Goal: Task Accomplishment & Management: Manage account settings

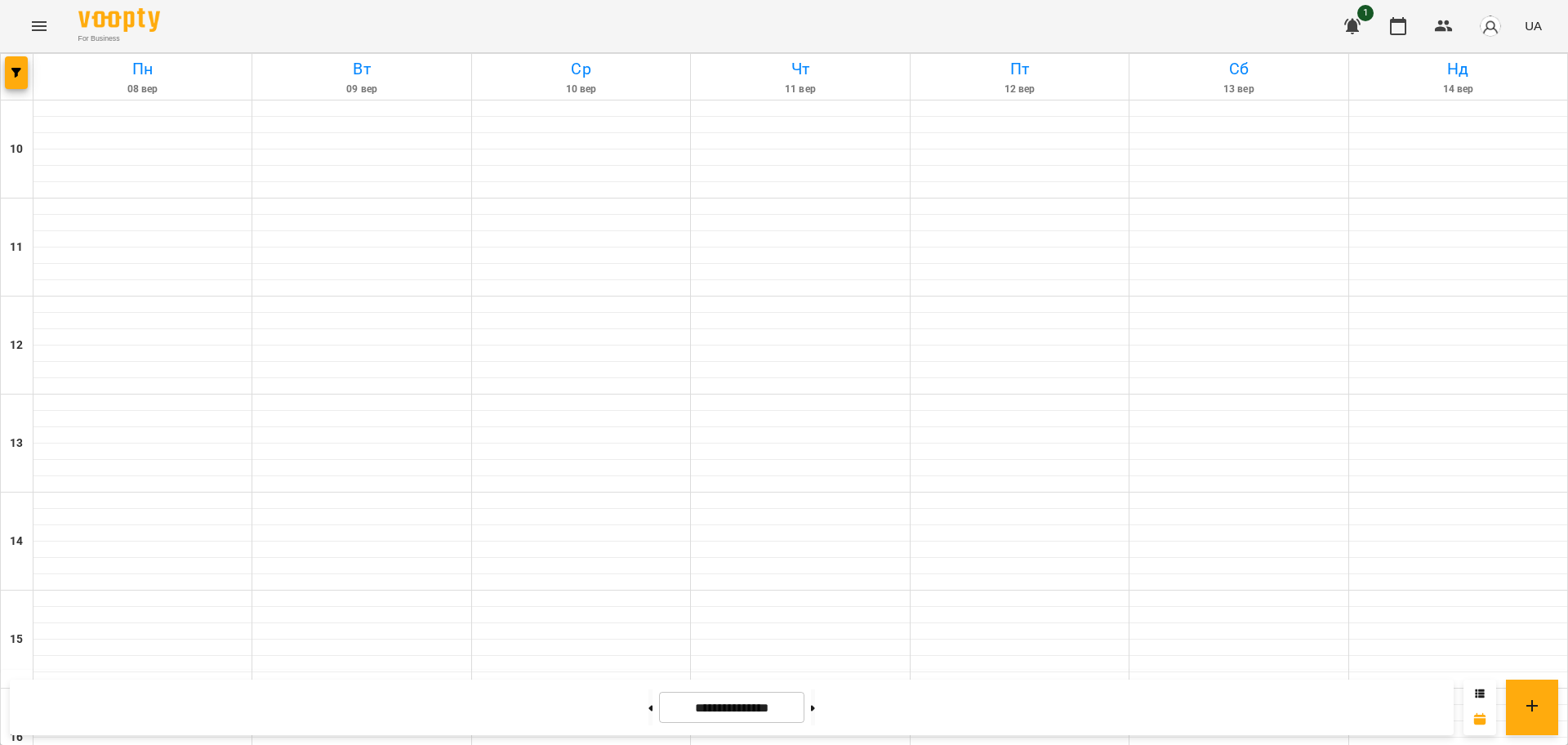
scroll to position [601, 0]
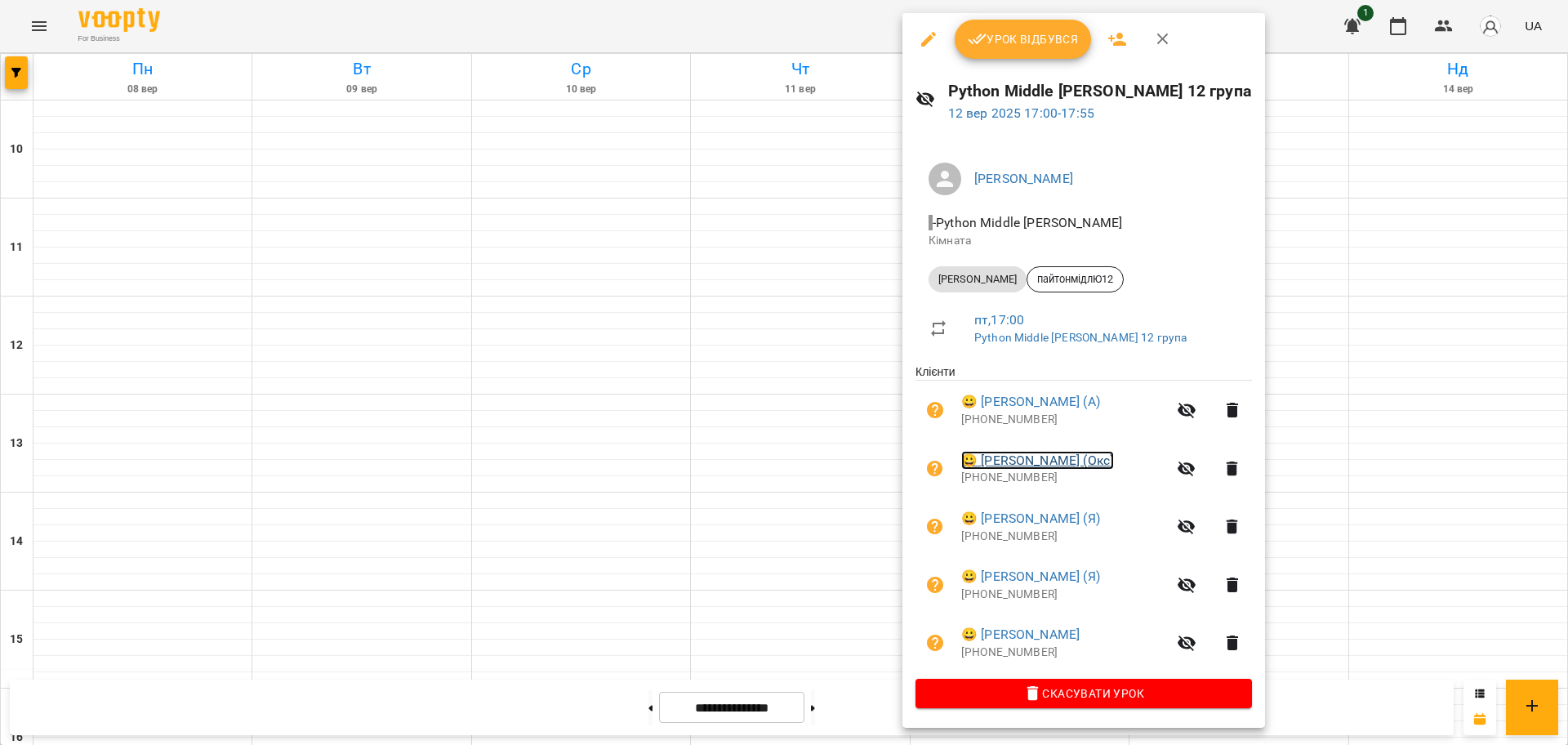
click at [1026, 458] on link "😀 [PERSON_NAME] (Окс)" at bounding box center [1037, 460] width 153 height 19
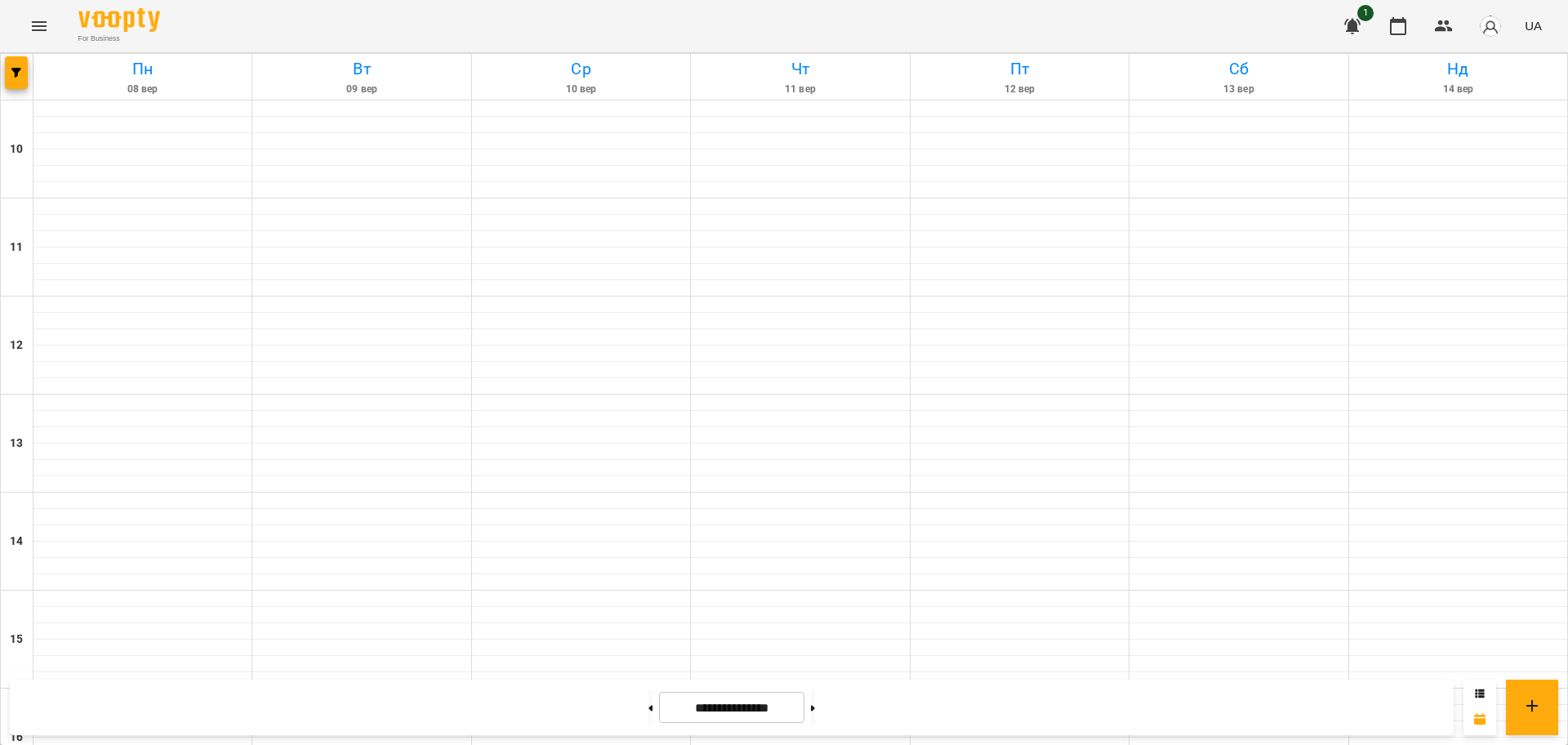
scroll to position [703, 0]
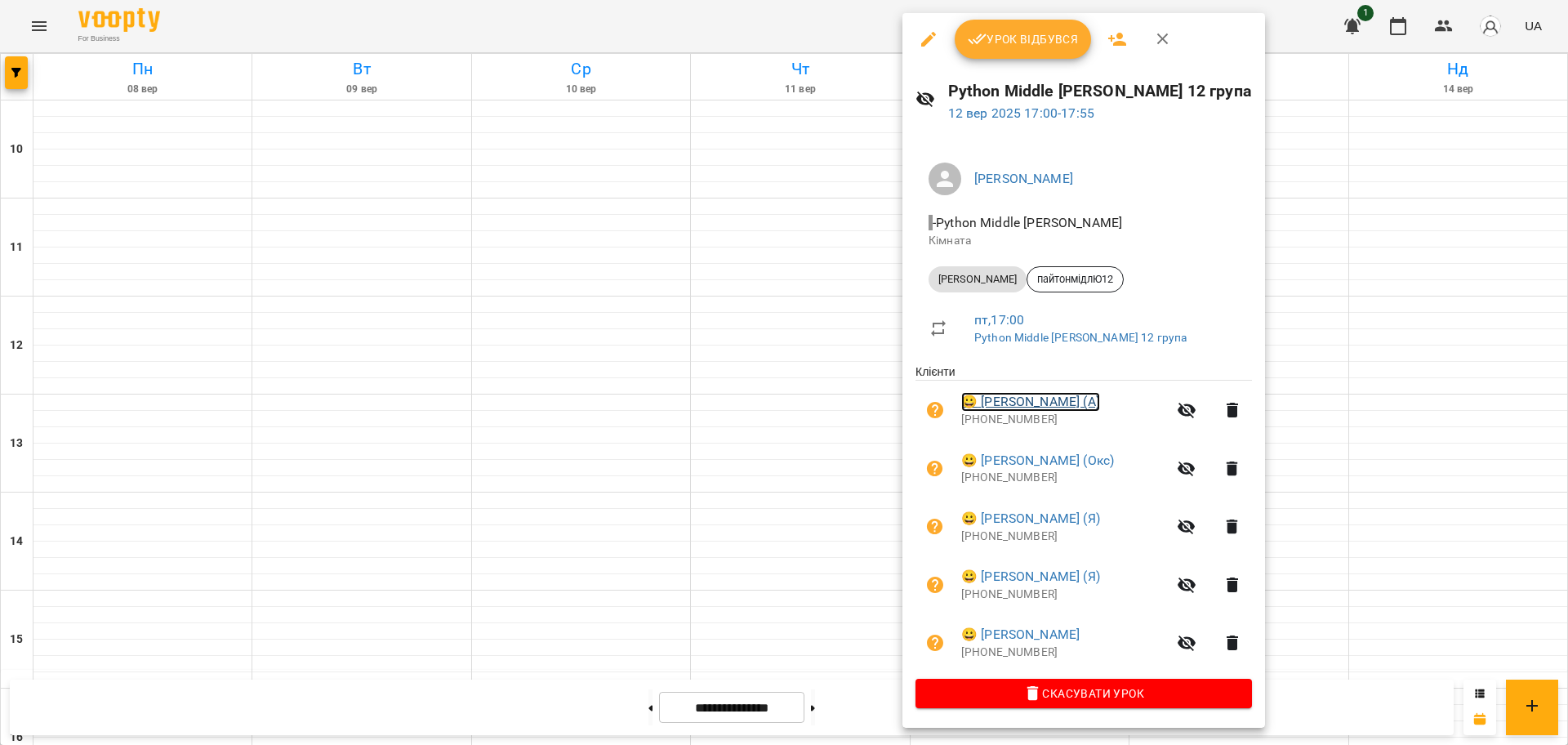
click at [1032, 403] on link "😀 [PERSON_NAME] (А)" at bounding box center [1030, 401] width 139 height 19
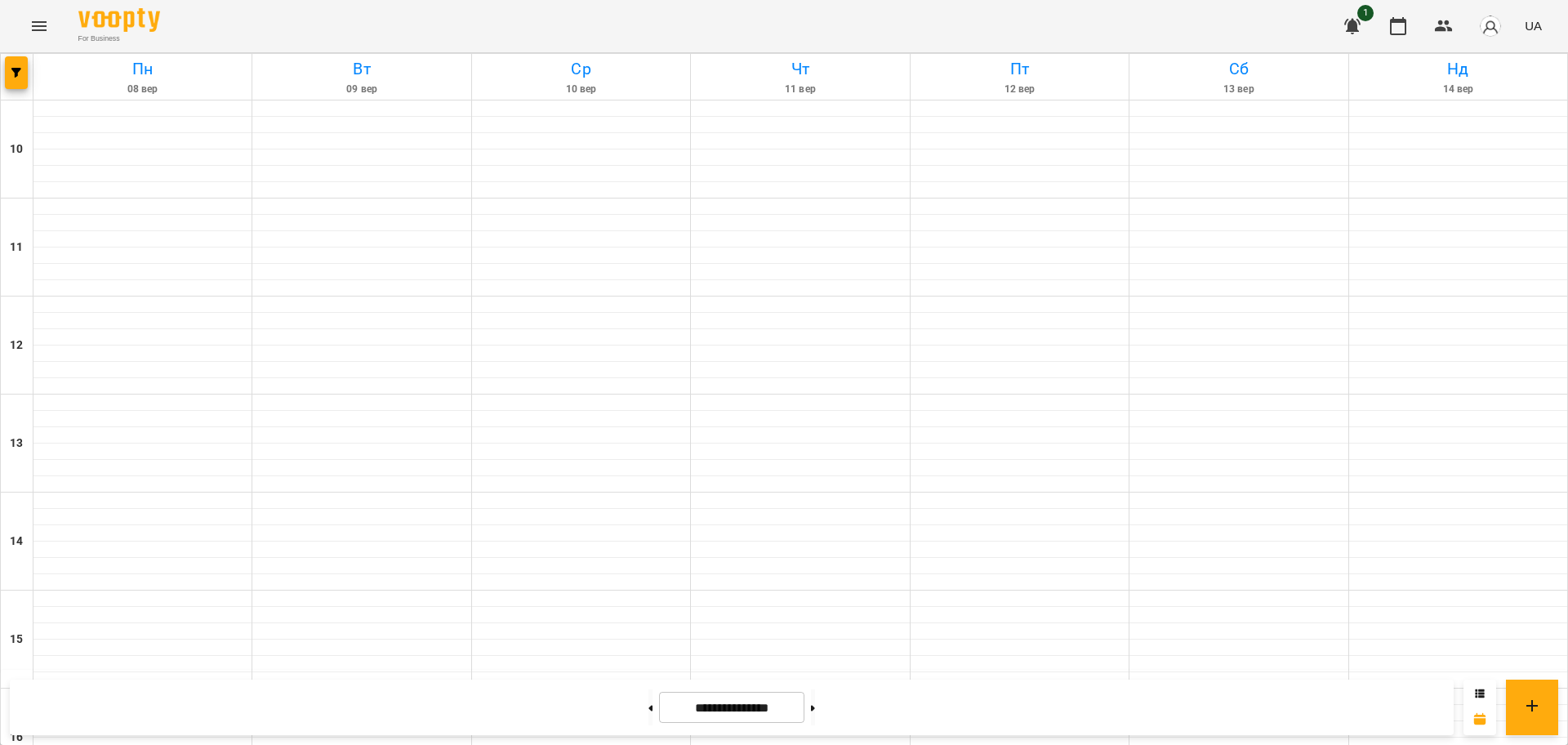
scroll to position [499, 0]
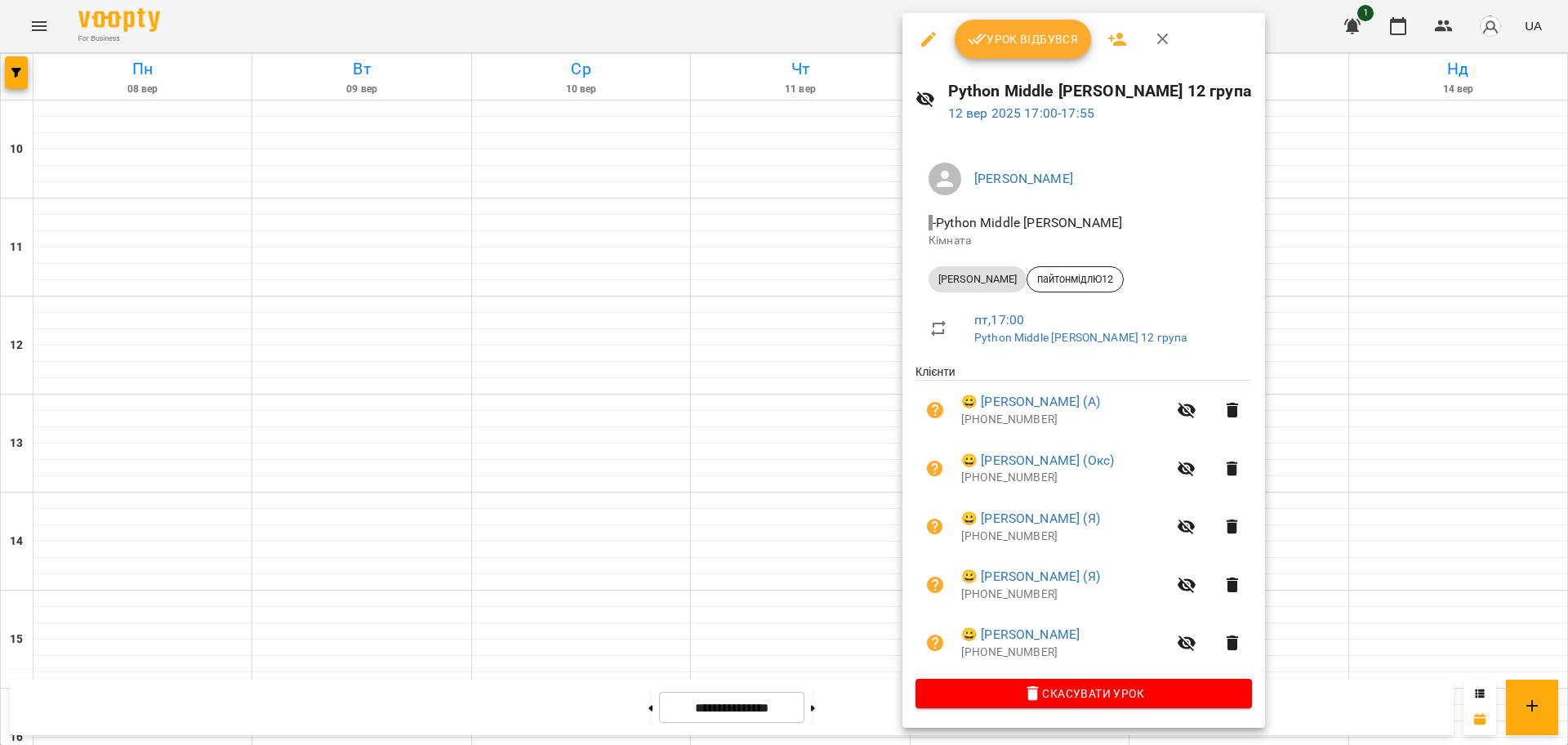
click at [1033, 62] on div "Урок відбувся" at bounding box center [1083, 39] width 363 height 52
click at [1036, 52] on button "Урок відбувся" at bounding box center [1023, 39] width 138 height 39
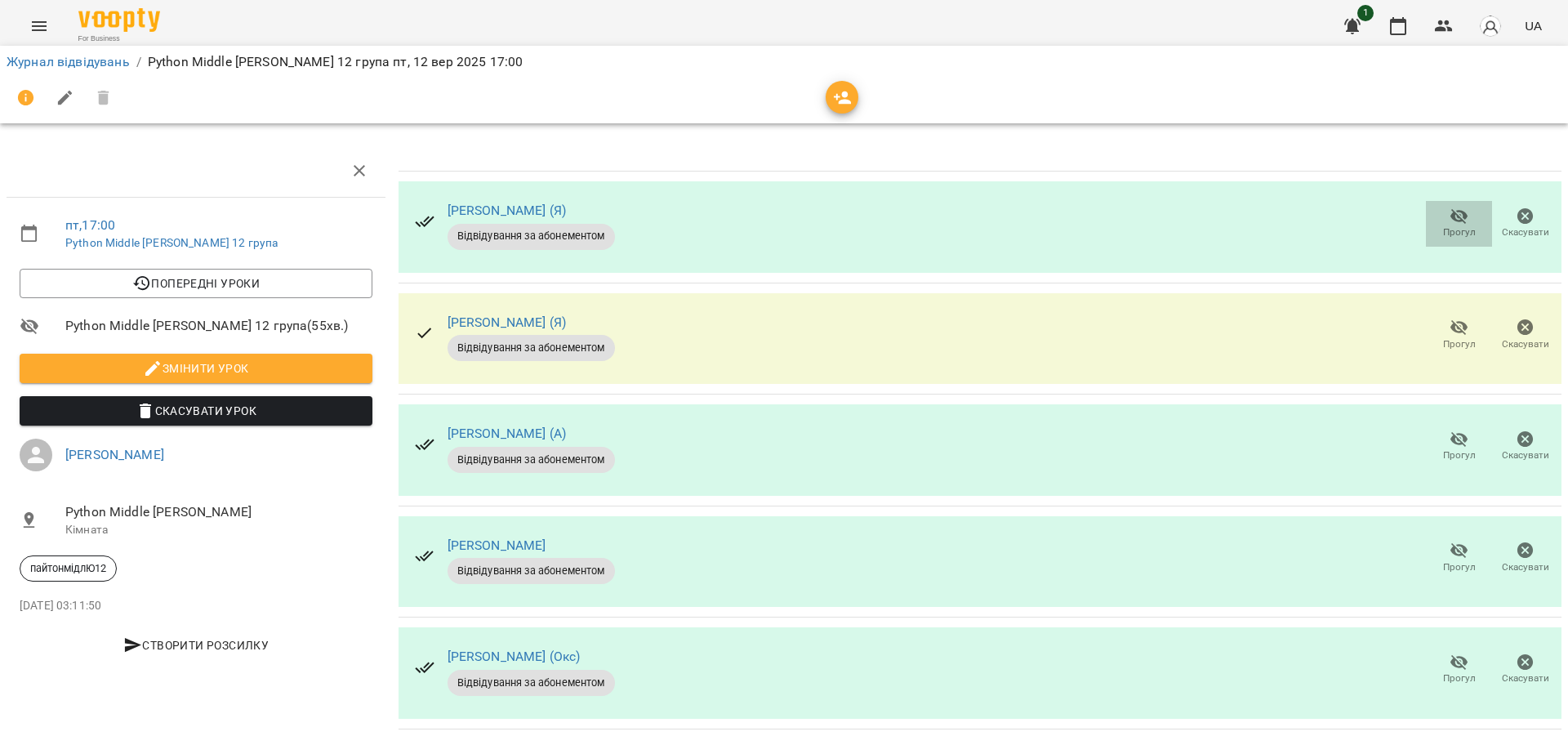
click at [1451, 220] on icon "button" at bounding box center [1459, 217] width 18 height 15
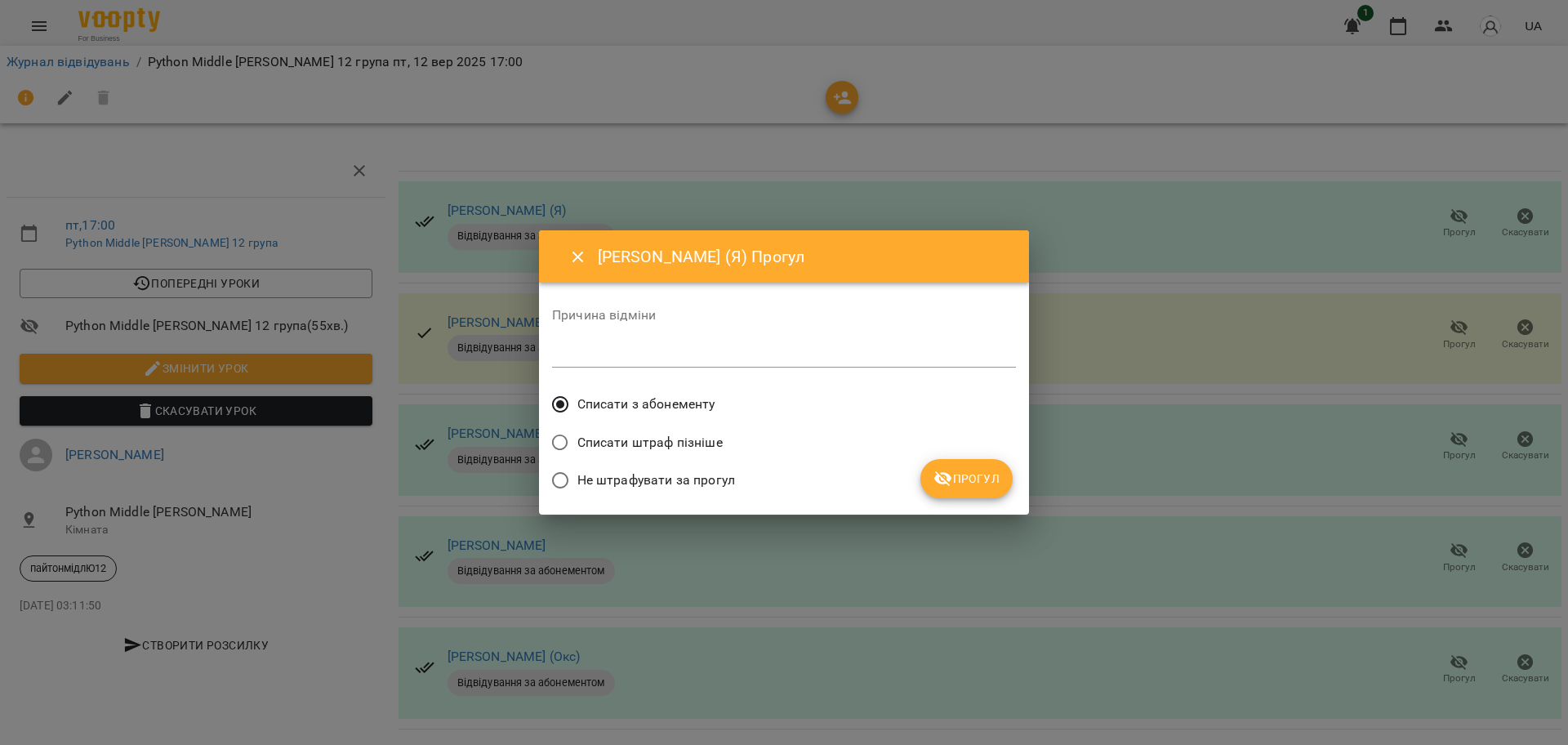
click at [982, 474] on span "Прогул" at bounding box center [966, 478] width 66 height 19
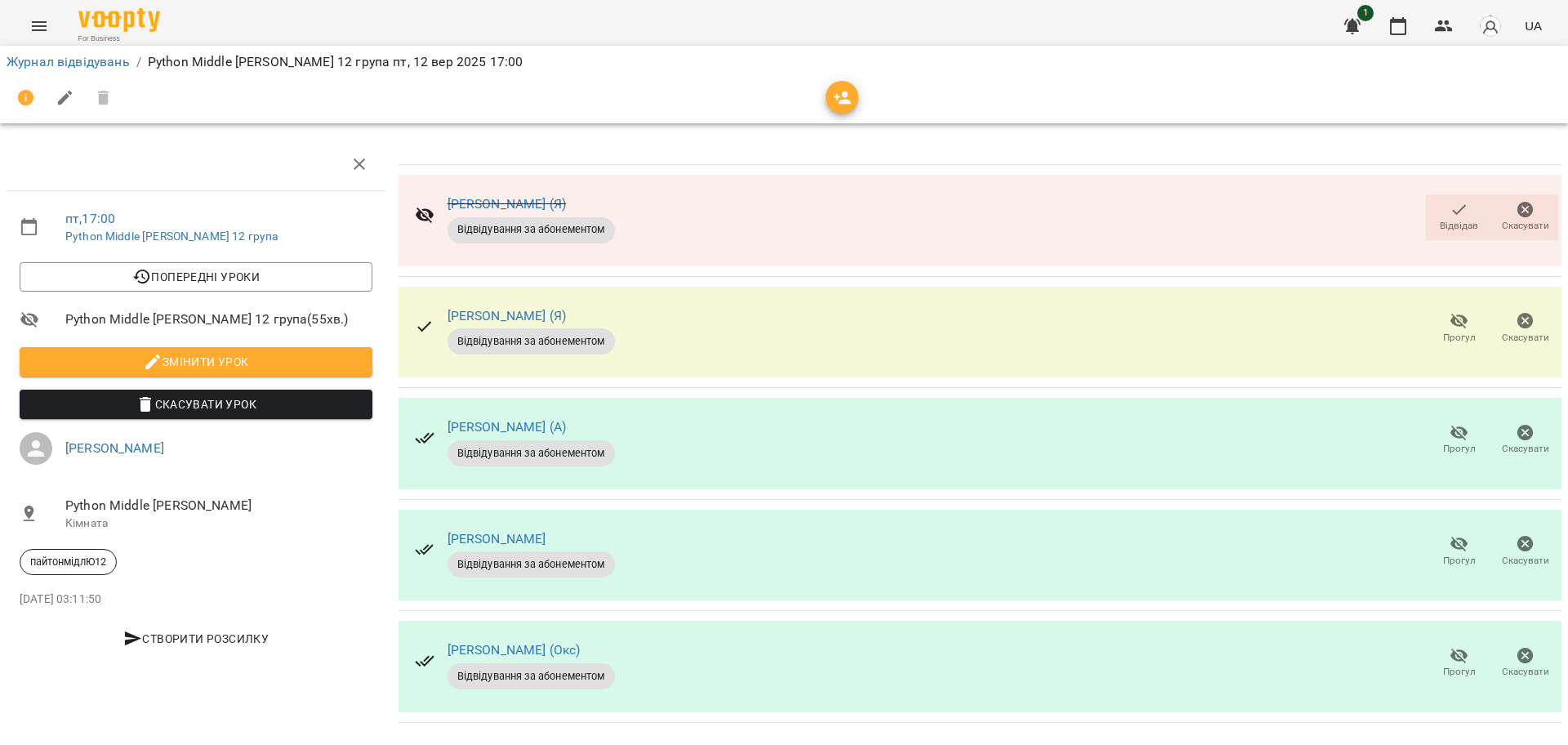
scroll to position [13, 0]
click at [1438, 677] on button "Прогул" at bounding box center [1458, 663] width 66 height 46
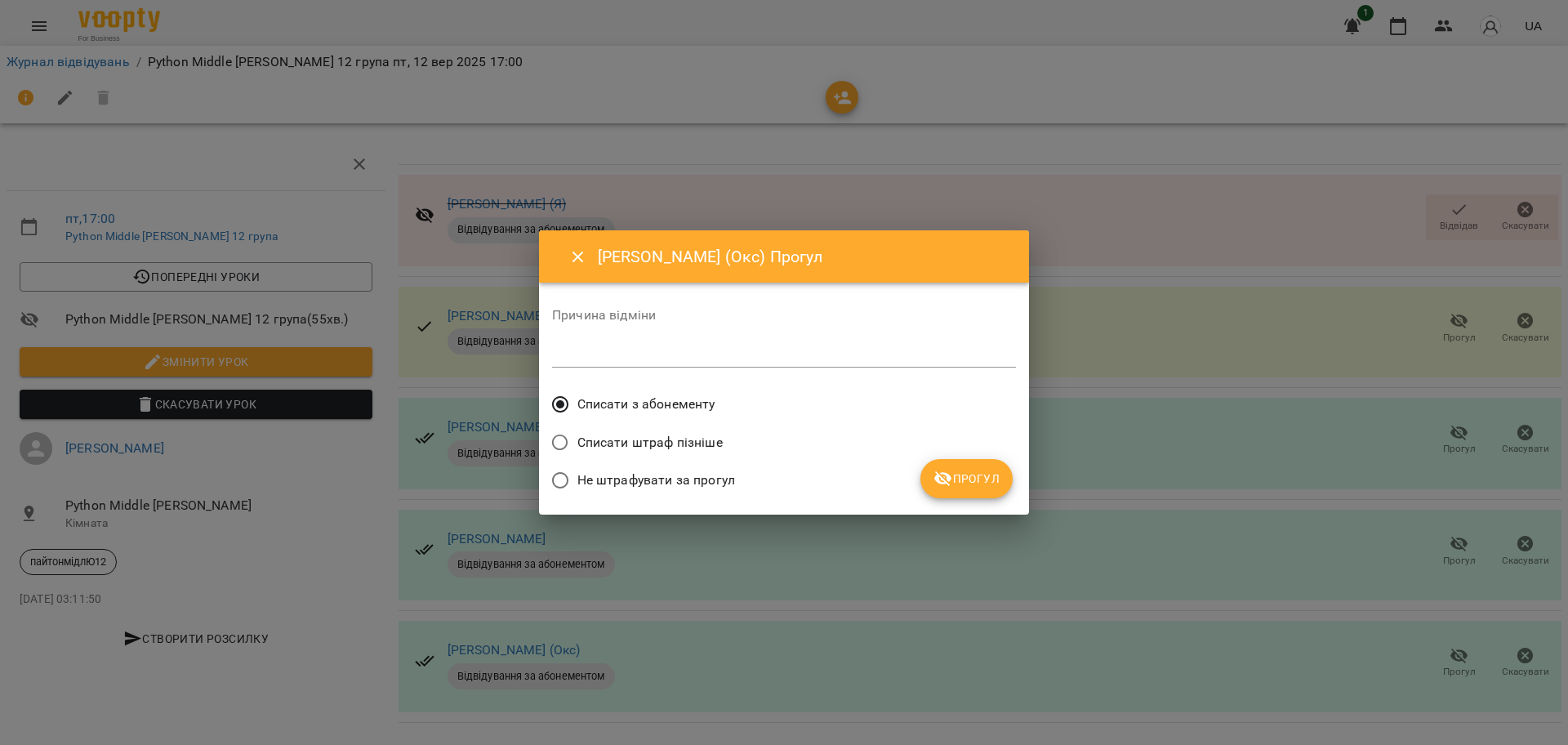
click at [985, 472] on span "Прогул" at bounding box center [966, 478] width 66 height 19
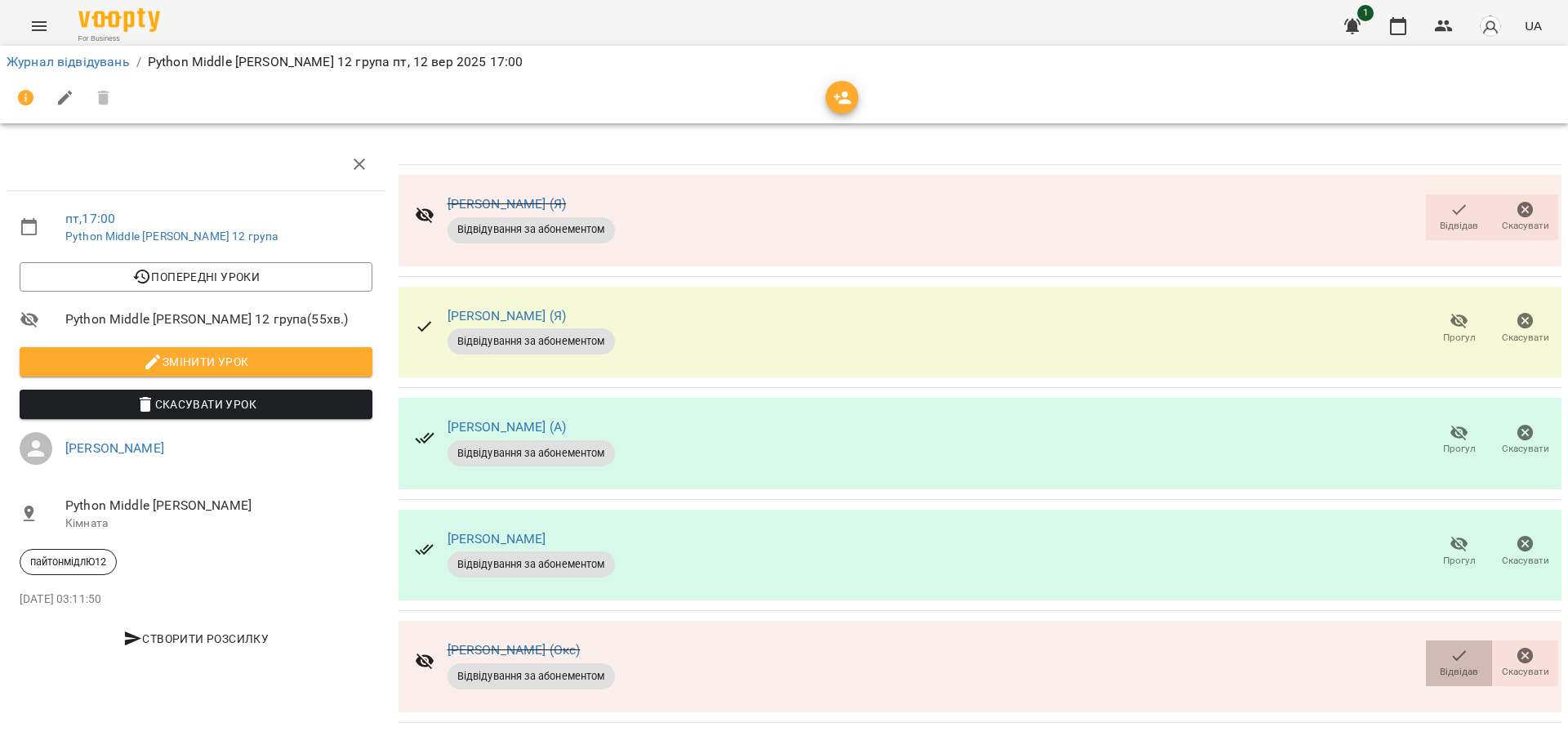
click at [1440, 670] on span "Відвідав" at bounding box center [1459, 672] width 39 height 13
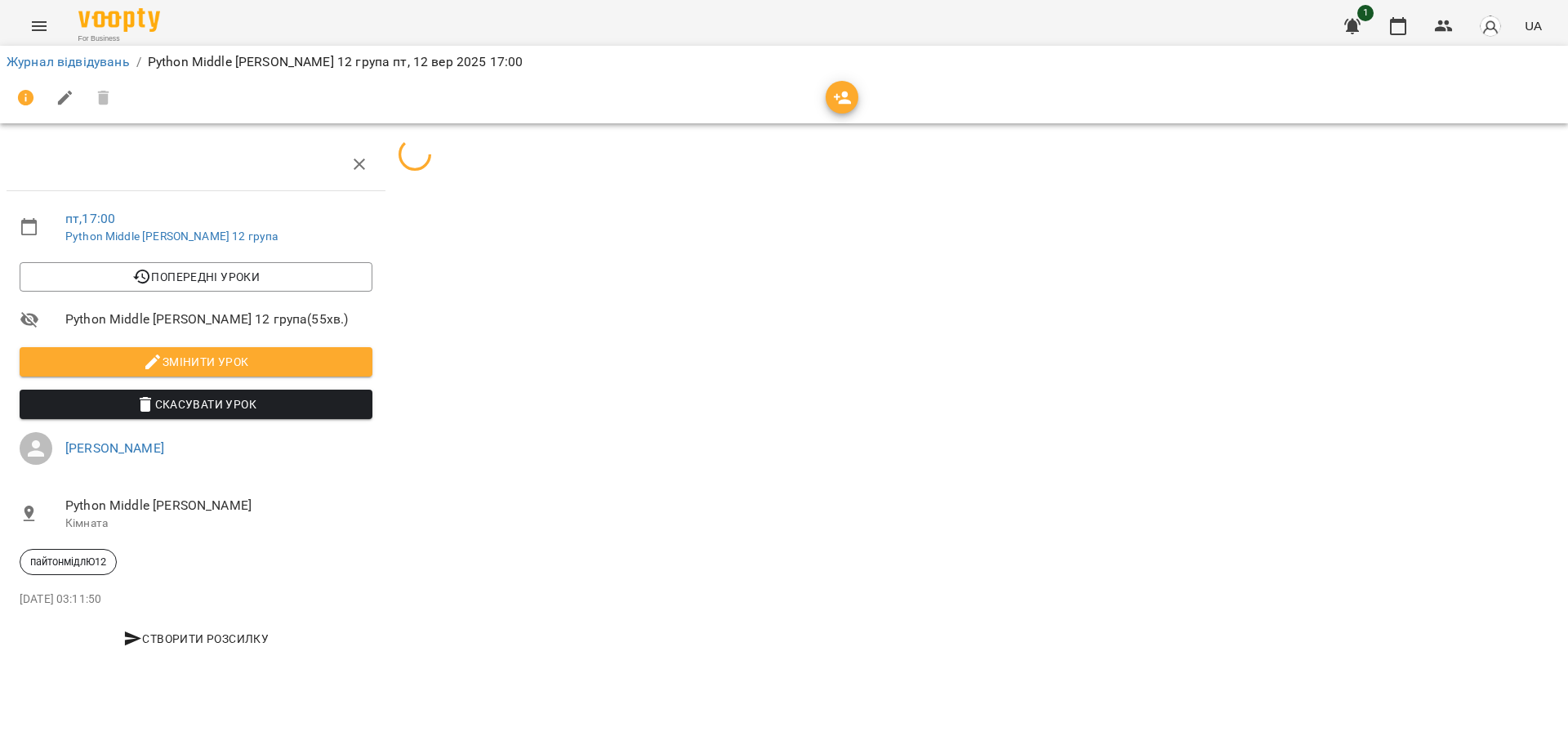
scroll to position [0, 0]
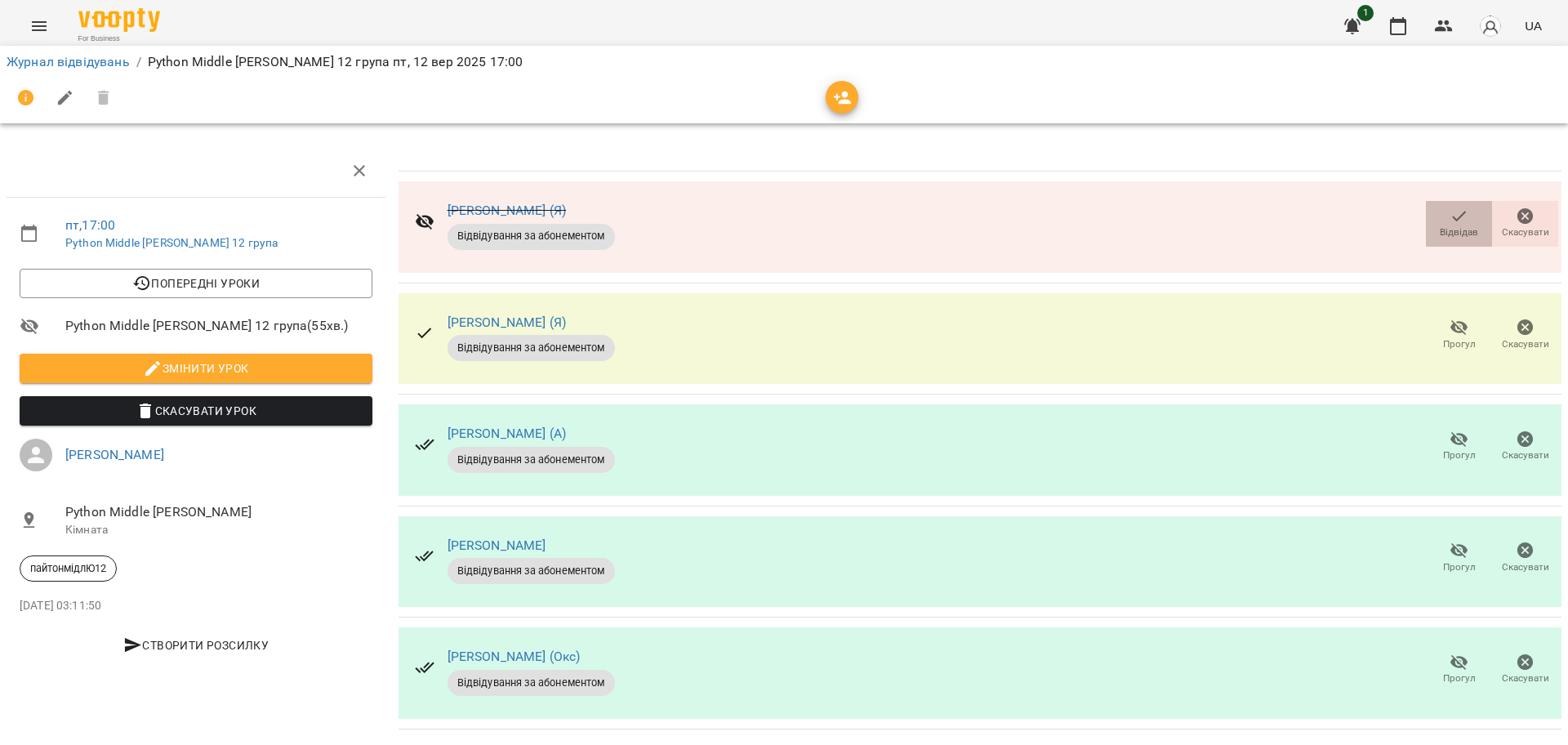
click at [1450, 213] on icon "button" at bounding box center [1459, 217] width 19 height 19
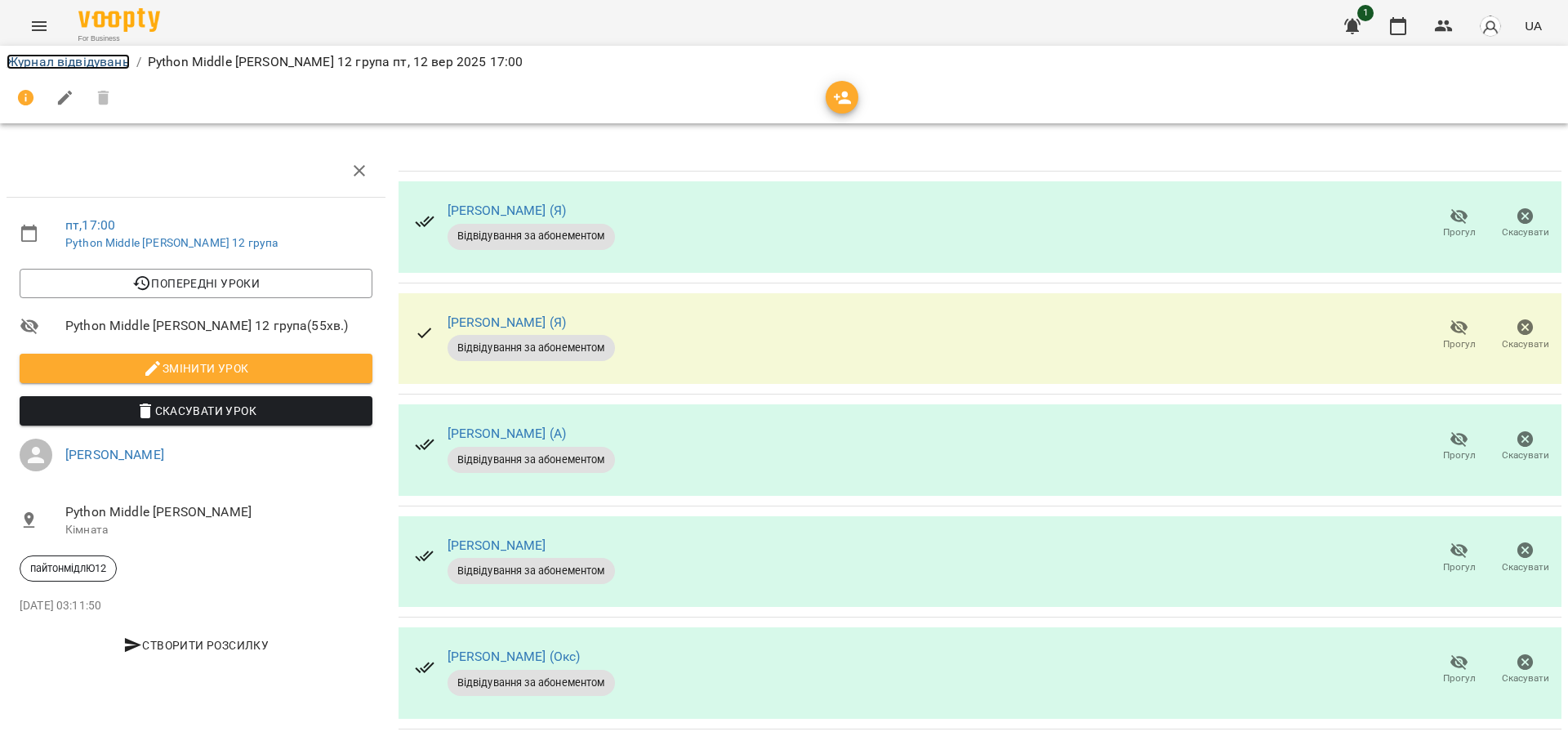
click at [90, 61] on link "Журнал відвідувань" at bounding box center [68, 62] width 123 height 15
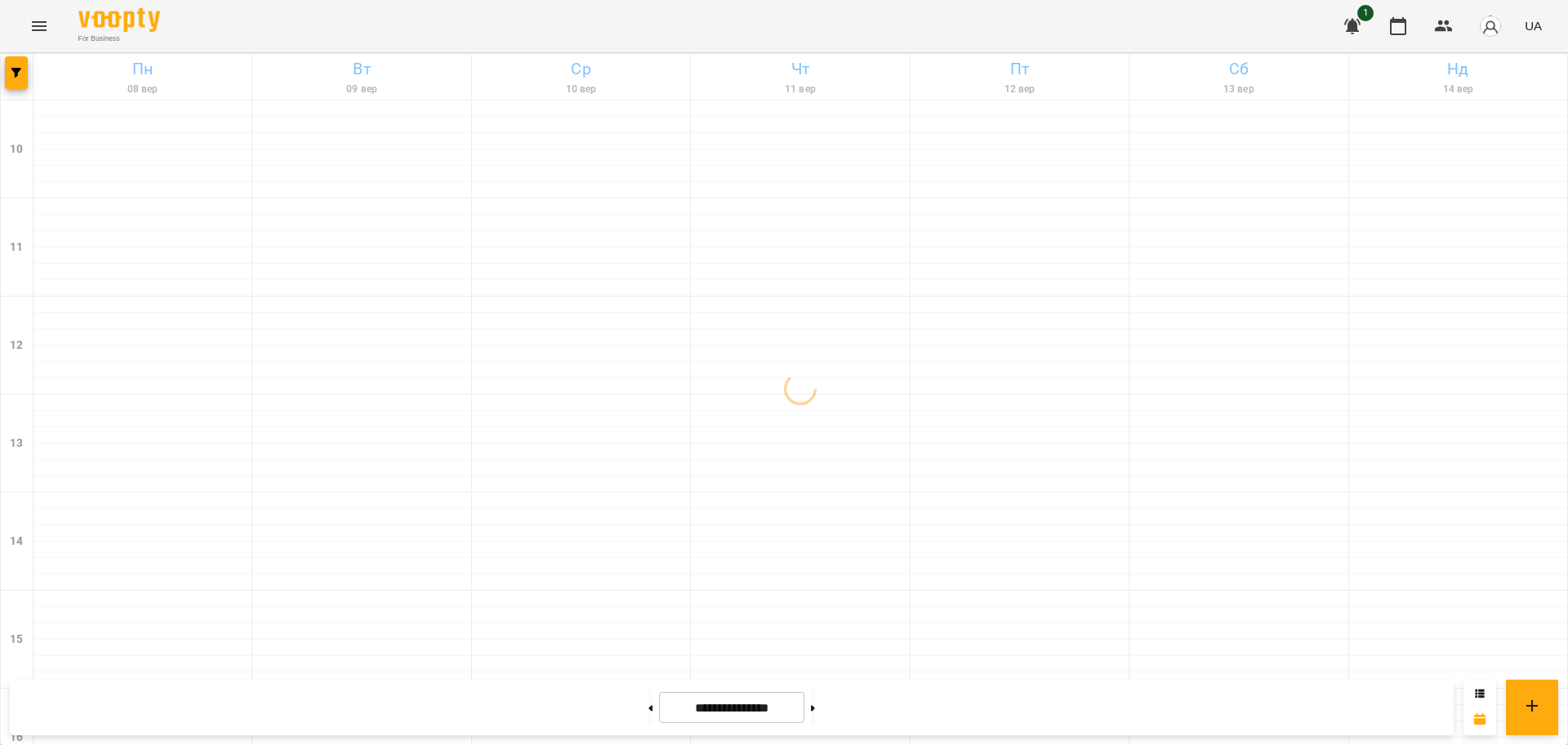
scroll to position [703, 0]
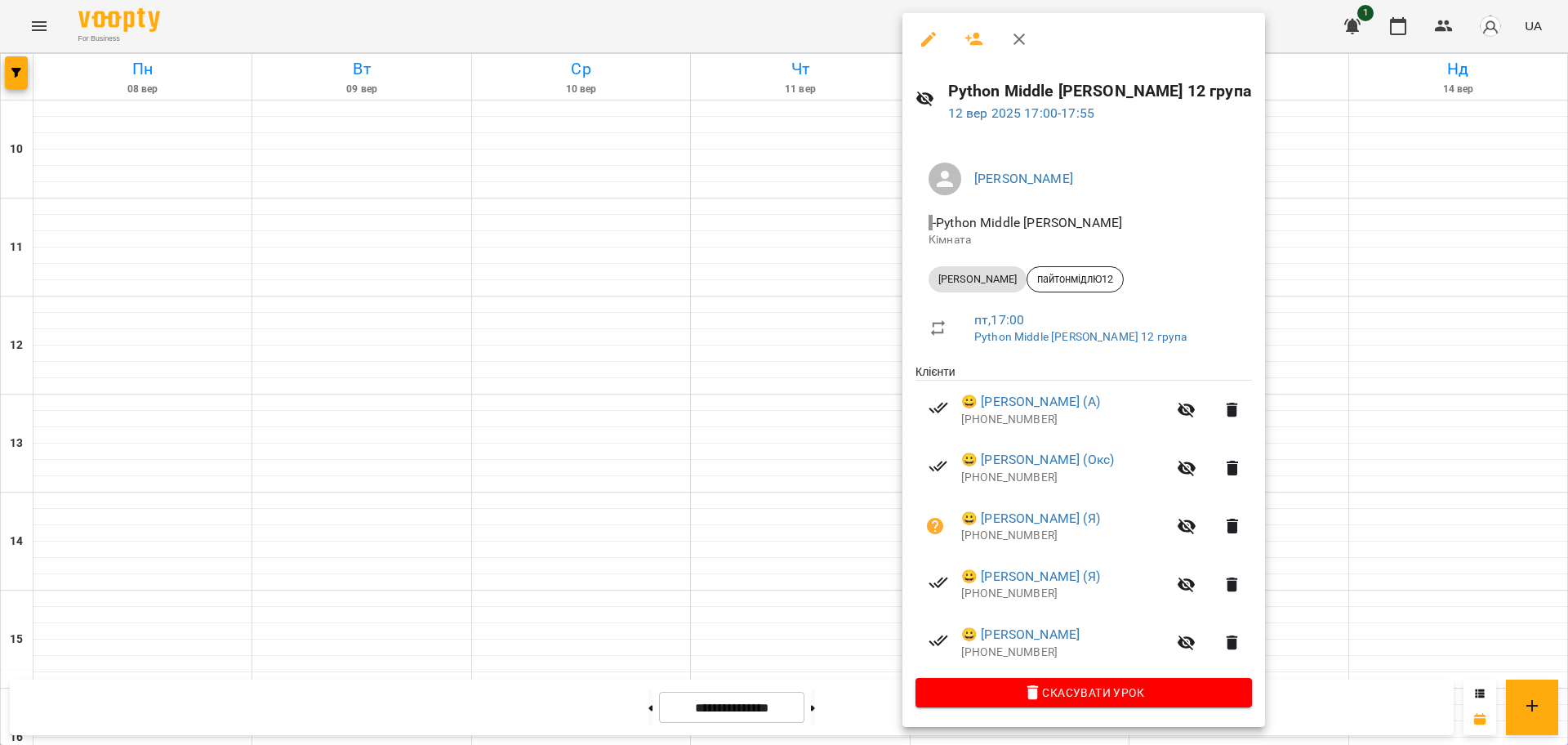
click at [432, 13] on div at bounding box center [784, 372] width 1568 height 745
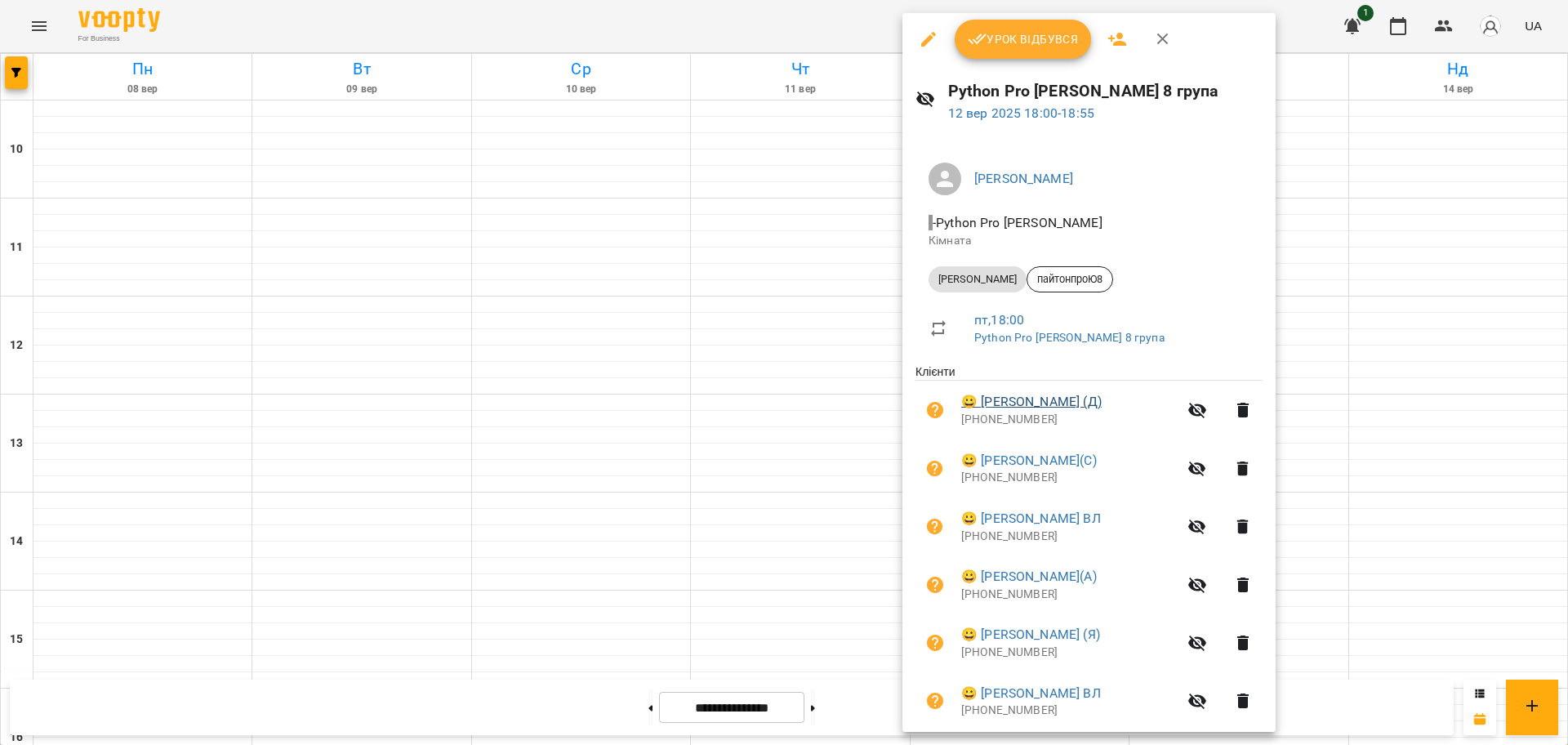
scroll to position [172, 0]
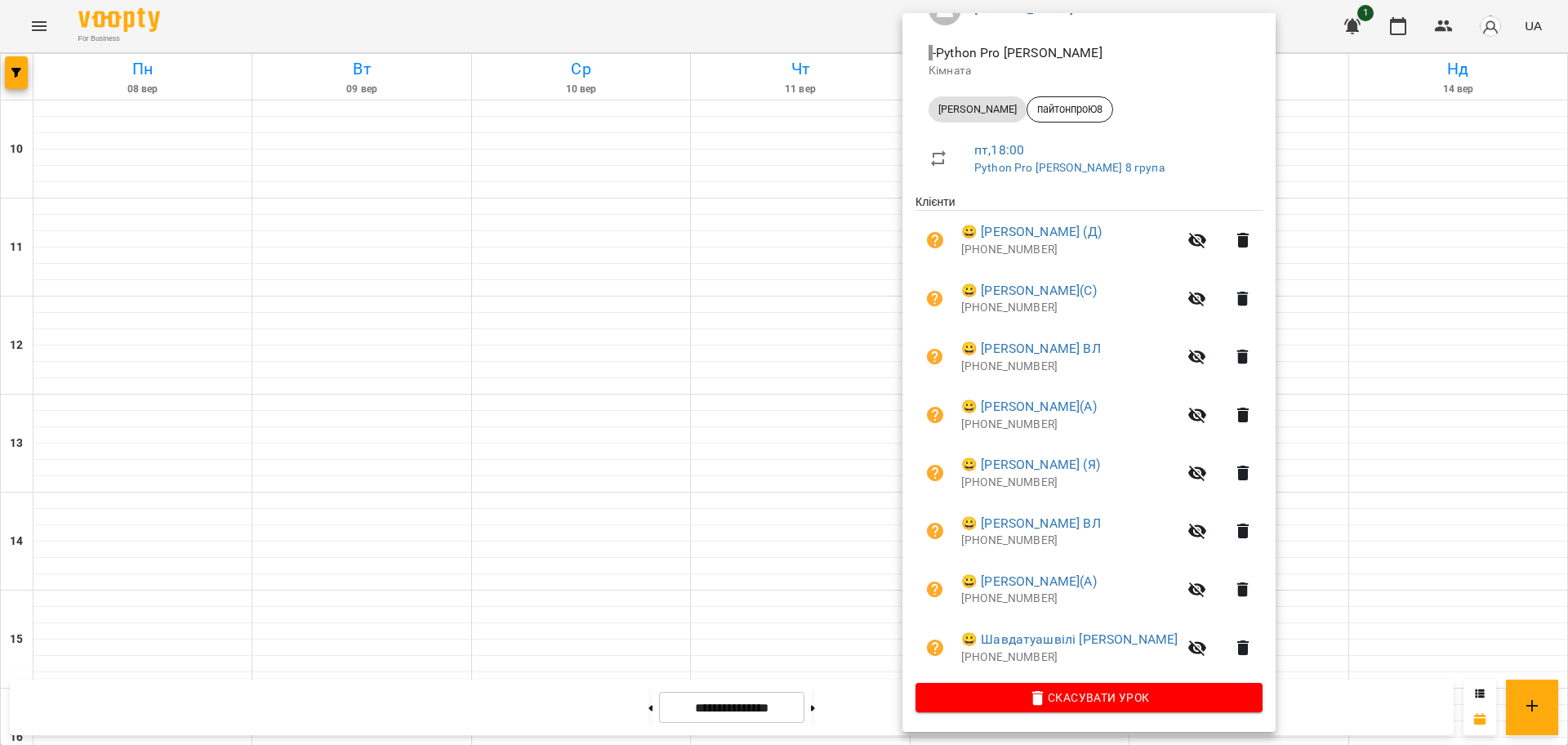
click at [643, 51] on div at bounding box center [784, 372] width 1568 height 745
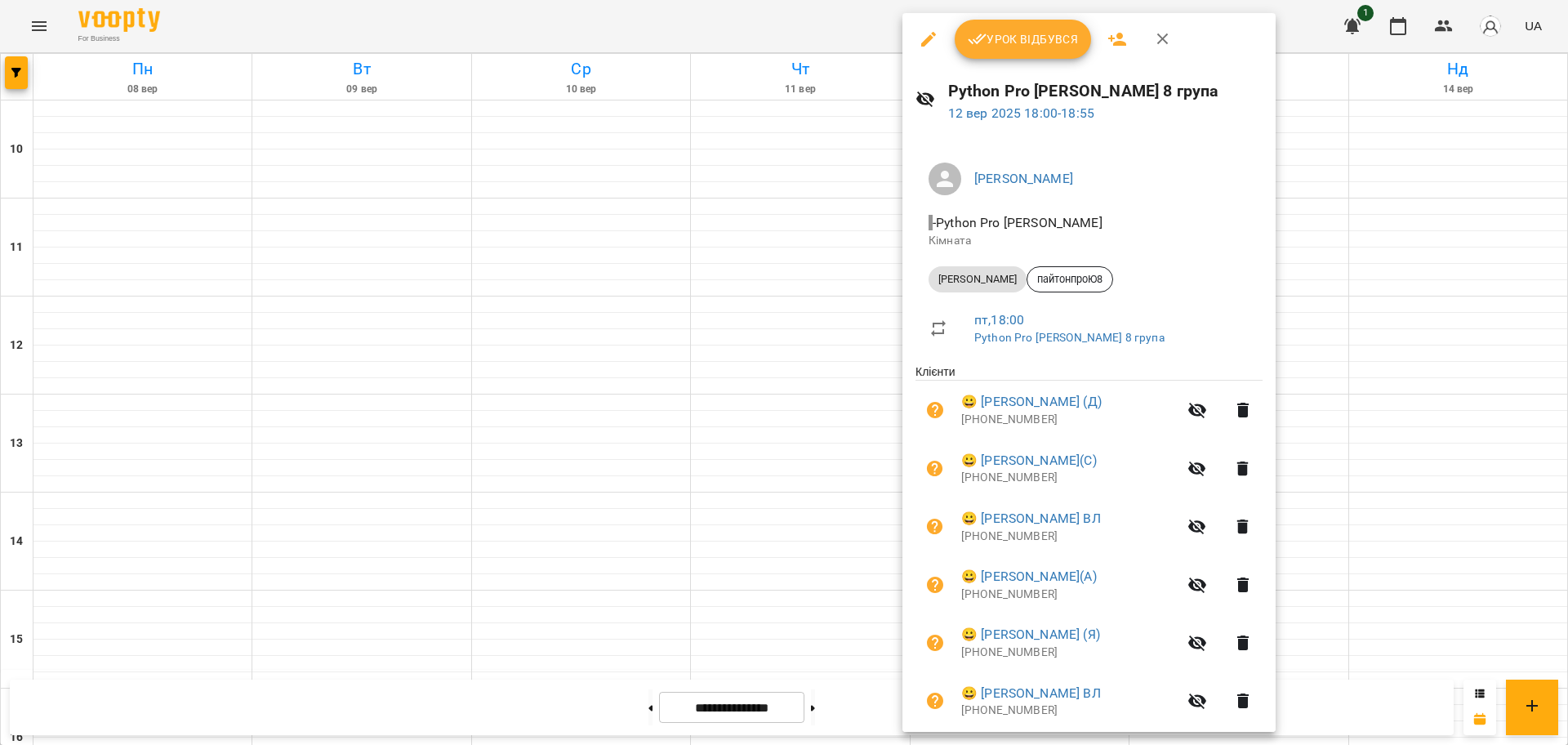
click at [581, 207] on div at bounding box center [784, 372] width 1568 height 745
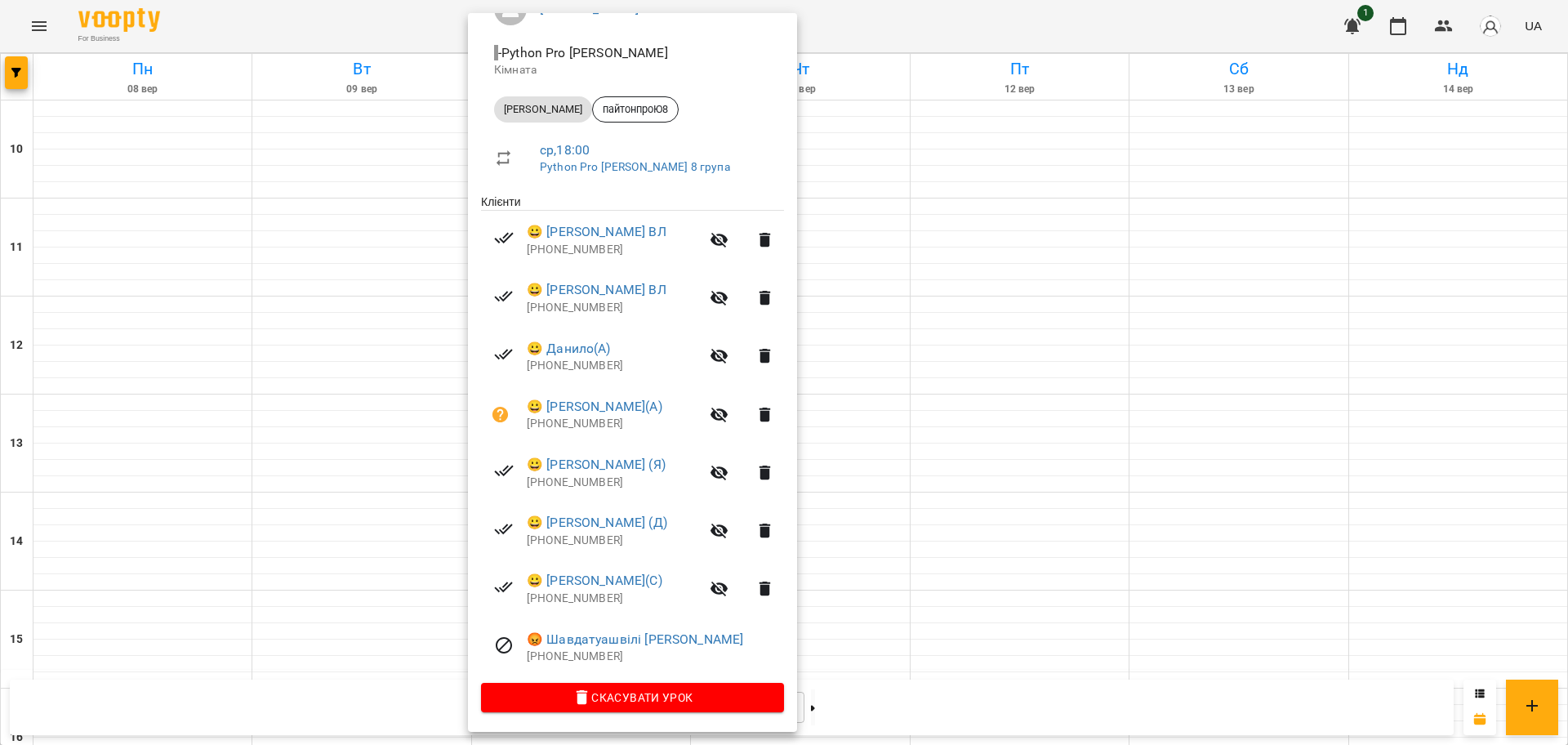
click at [961, 236] on div at bounding box center [784, 372] width 1568 height 745
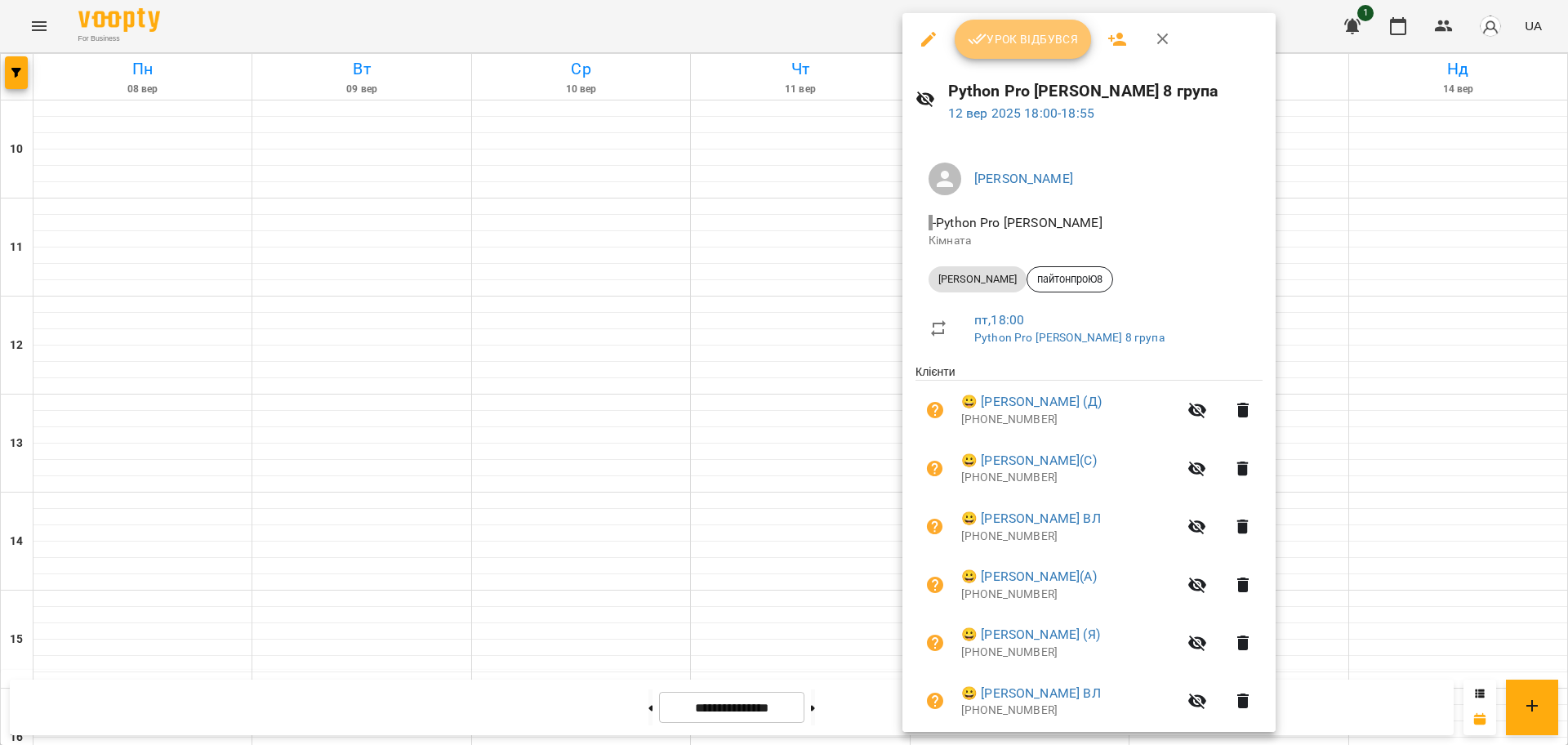
click at [1007, 39] on span "Урок відбувся" at bounding box center [1022, 39] width 111 height 19
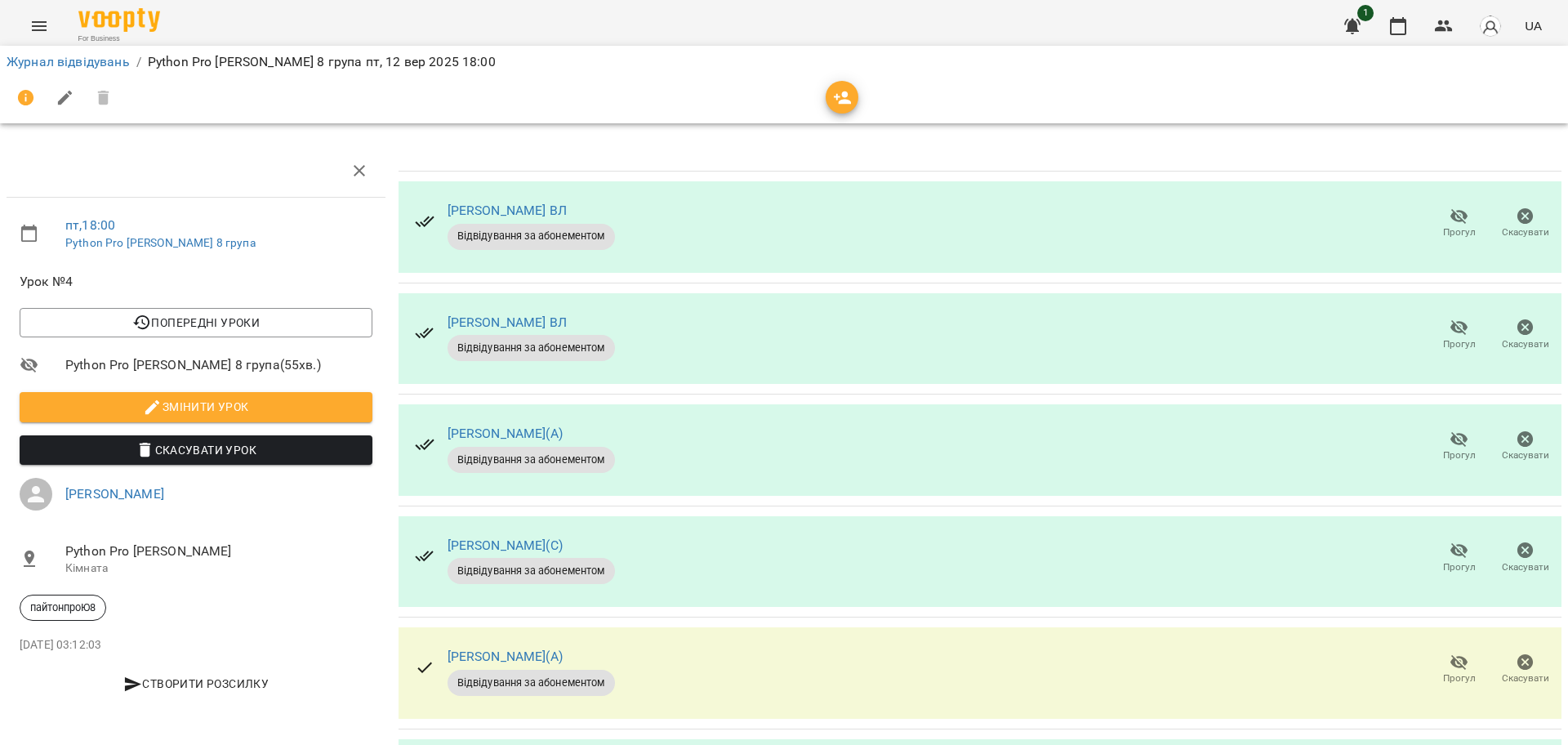
click at [1450, 336] on icon "button" at bounding box center [1459, 327] width 19 height 19
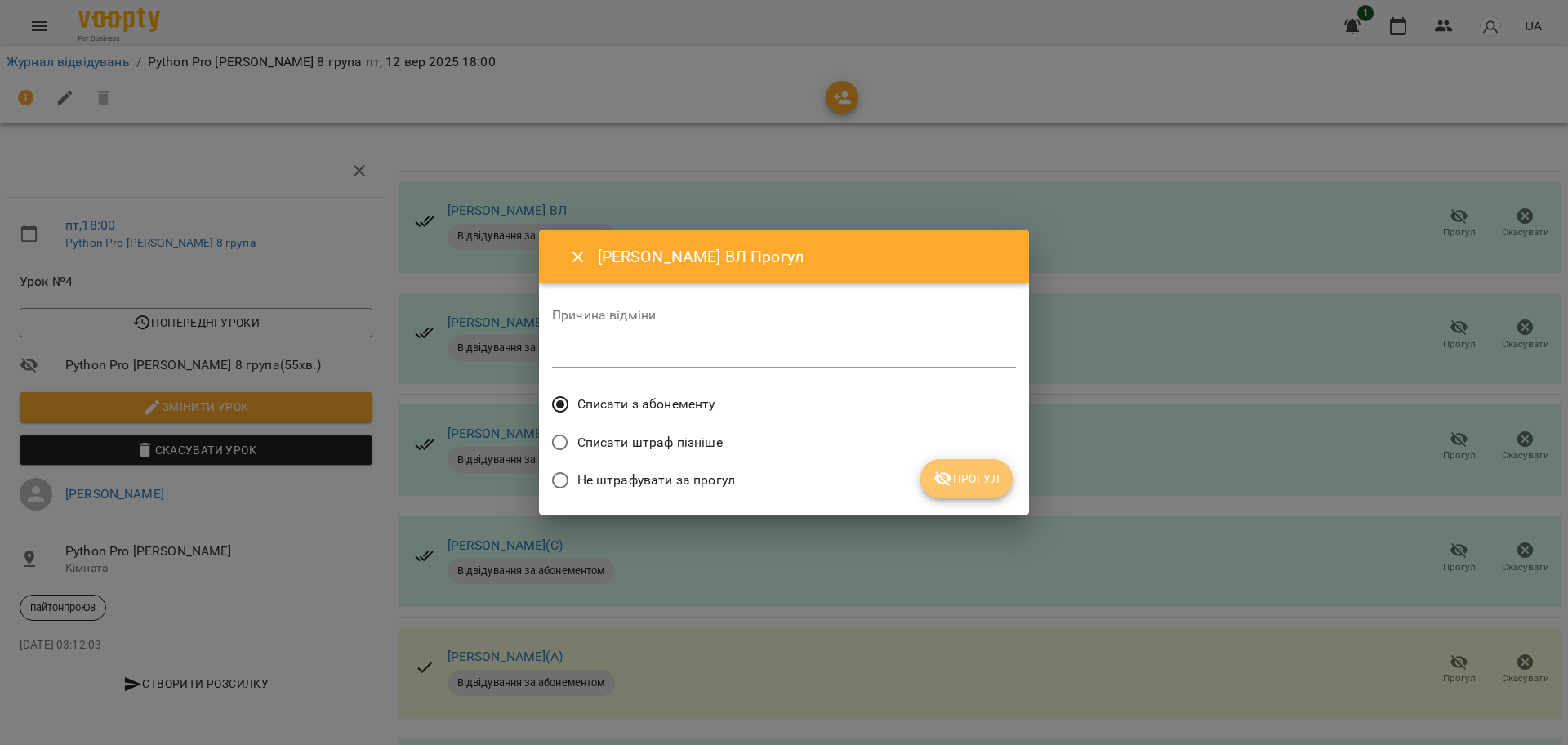
click at [969, 482] on span "Прогул" at bounding box center [966, 478] width 66 height 19
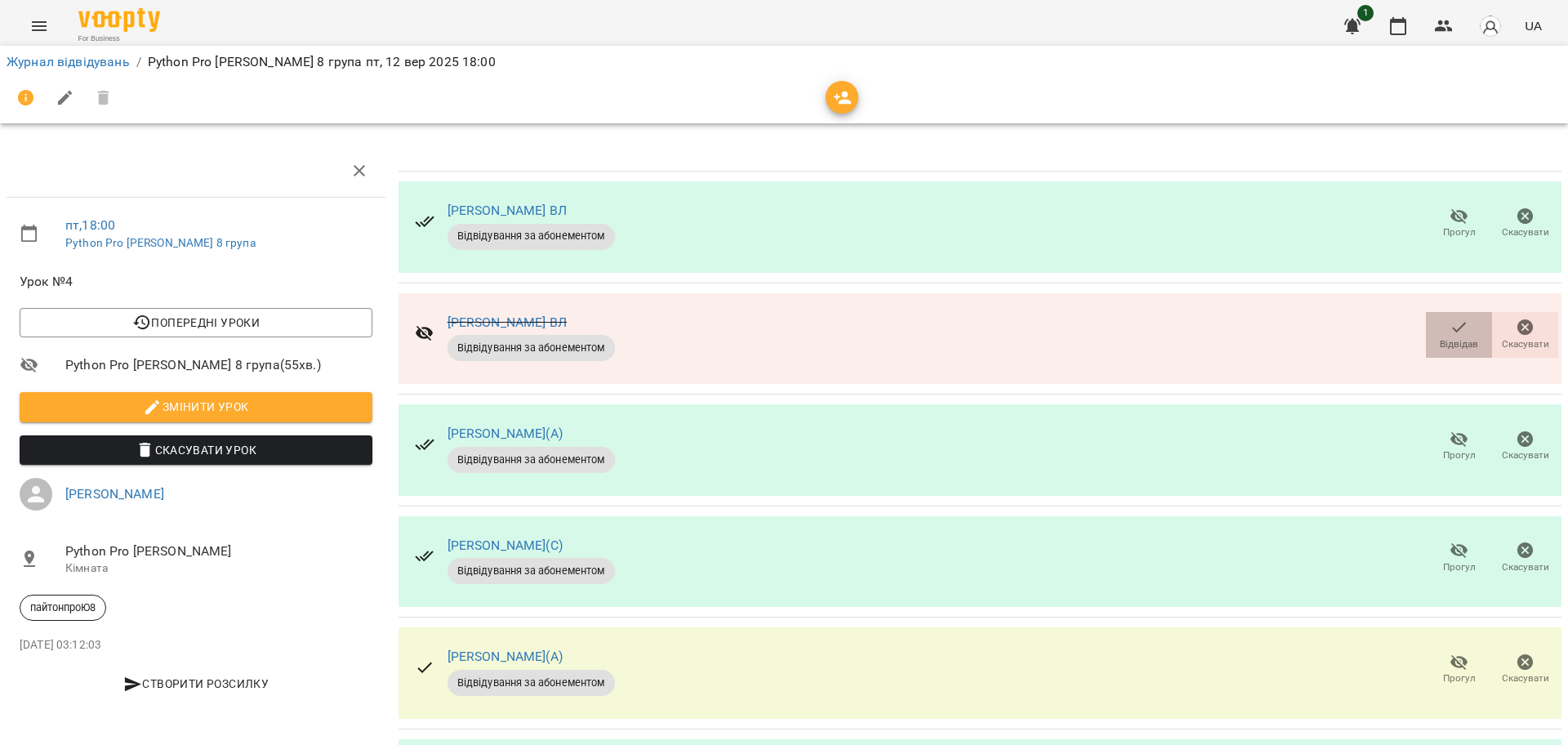
click at [1450, 335] on icon "button" at bounding box center [1459, 327] width 19 height 19
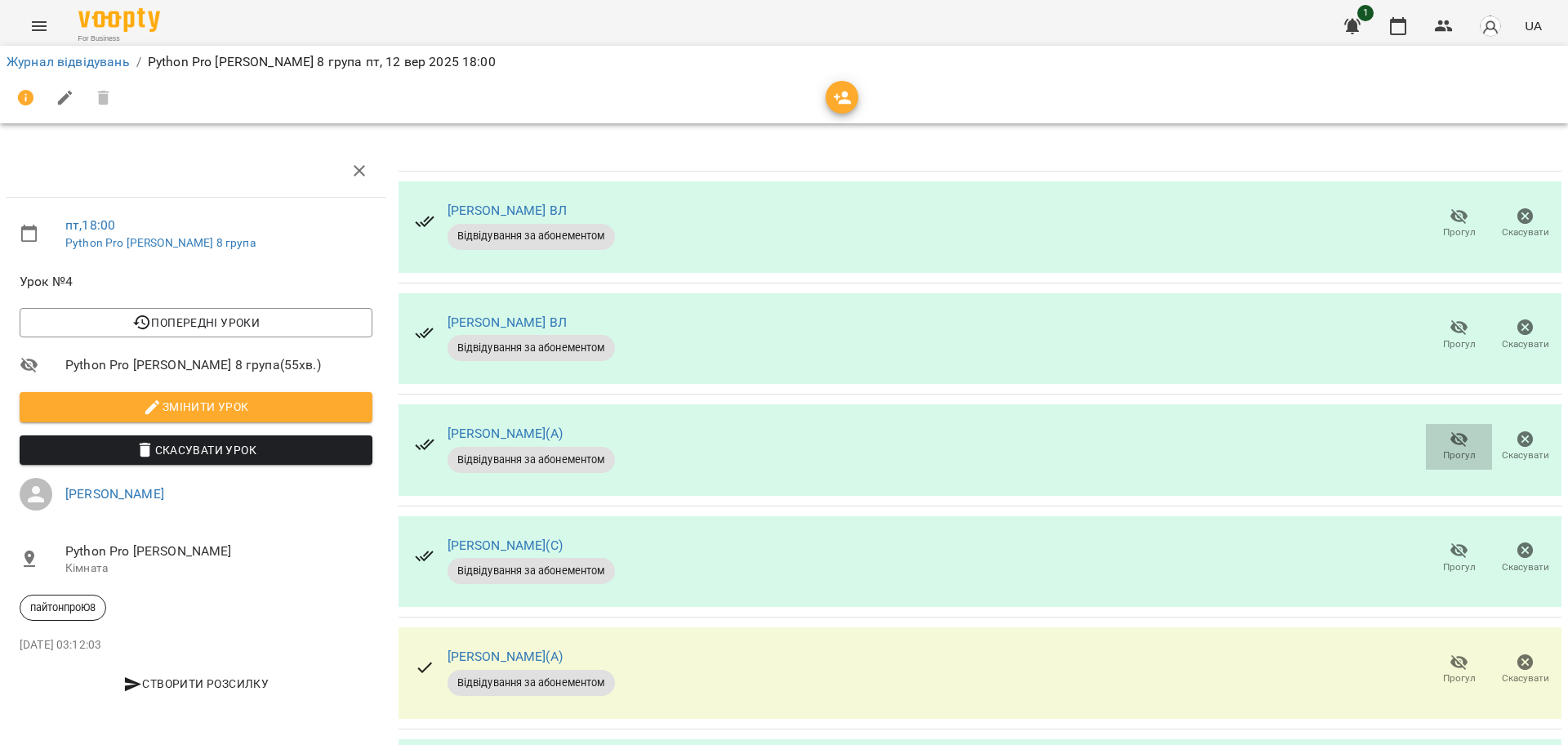
click at [1450, 446] on icon "button" at bounding box center [1459, 439] width 19 height 19
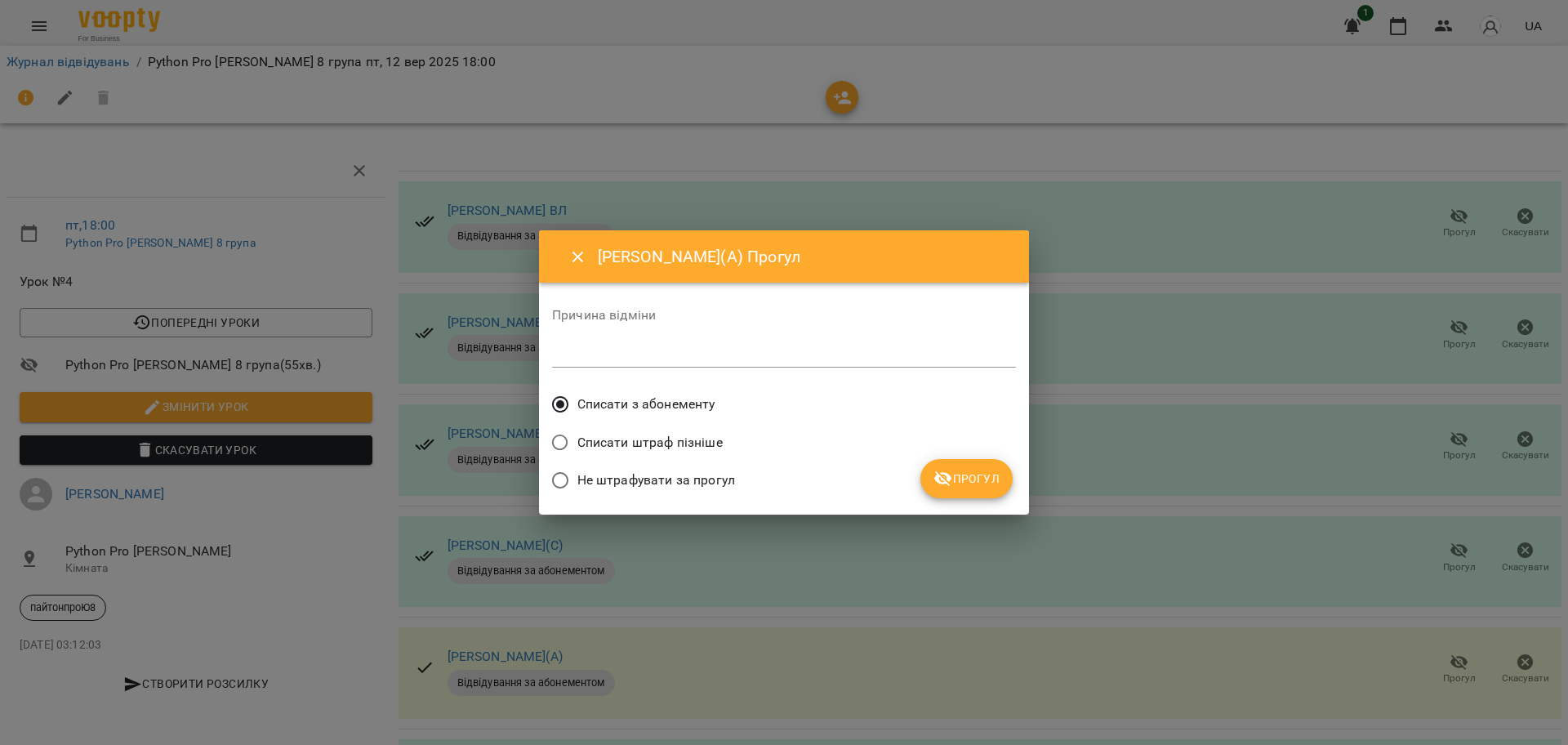
drag, startPoint x: 709, startPoint y: 479, endPoint x: 841, endPoint y: 472, distance: 132.2
click at [709, 479] on span "Не штрафувати за прогул" at bounding box center [656, 480] width 158 height 19
click at [643, 400] on span "Списати з абонементу" at bounding box center [646, 404] width 138 height 19
click at [961, 467] on button "Прогул" at bounding box center [966, 478] width 92 height 39
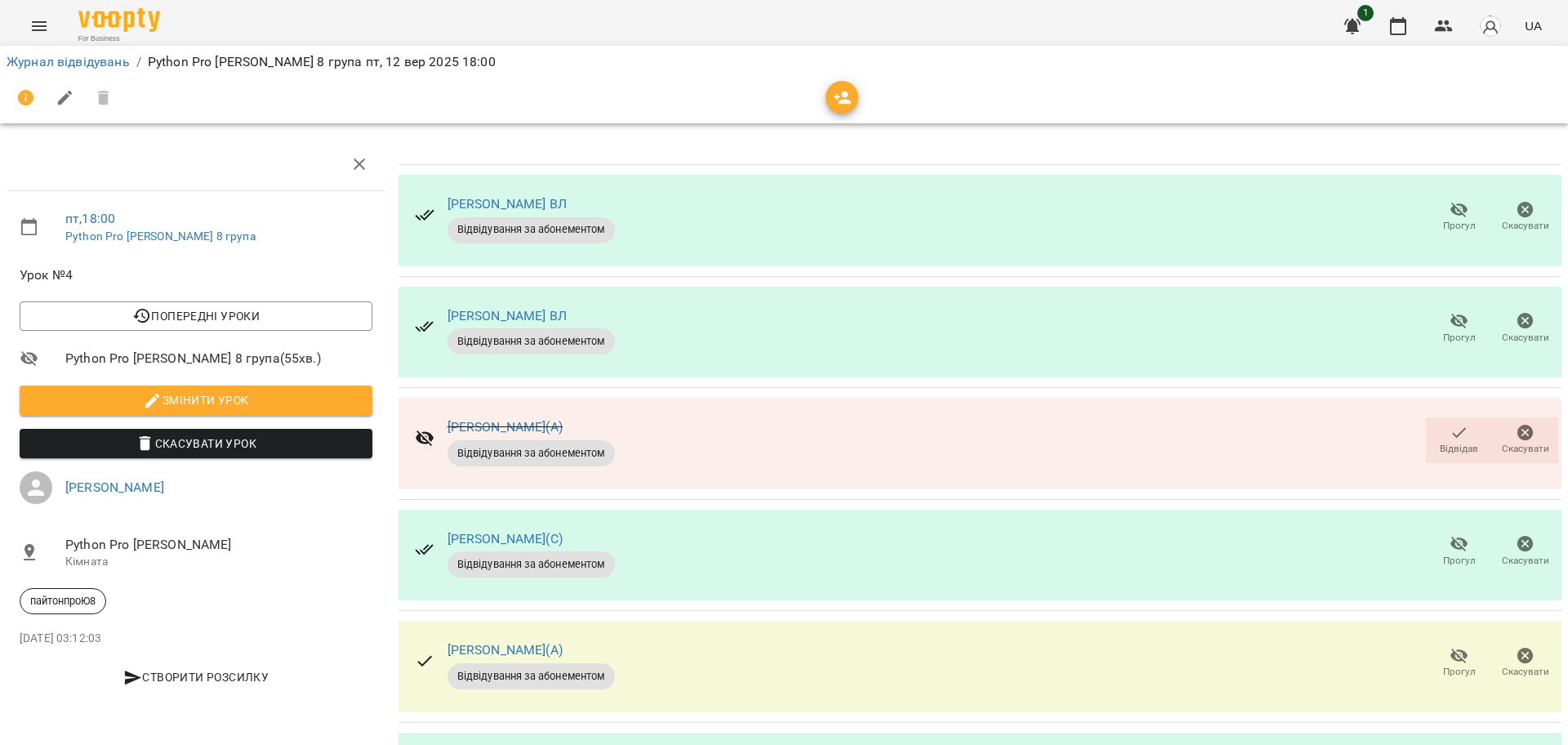
scroll to position [204, 0]
click at [1443, 665] on span "Прогул" at bounding box center [1459, 672] width 33 height 13
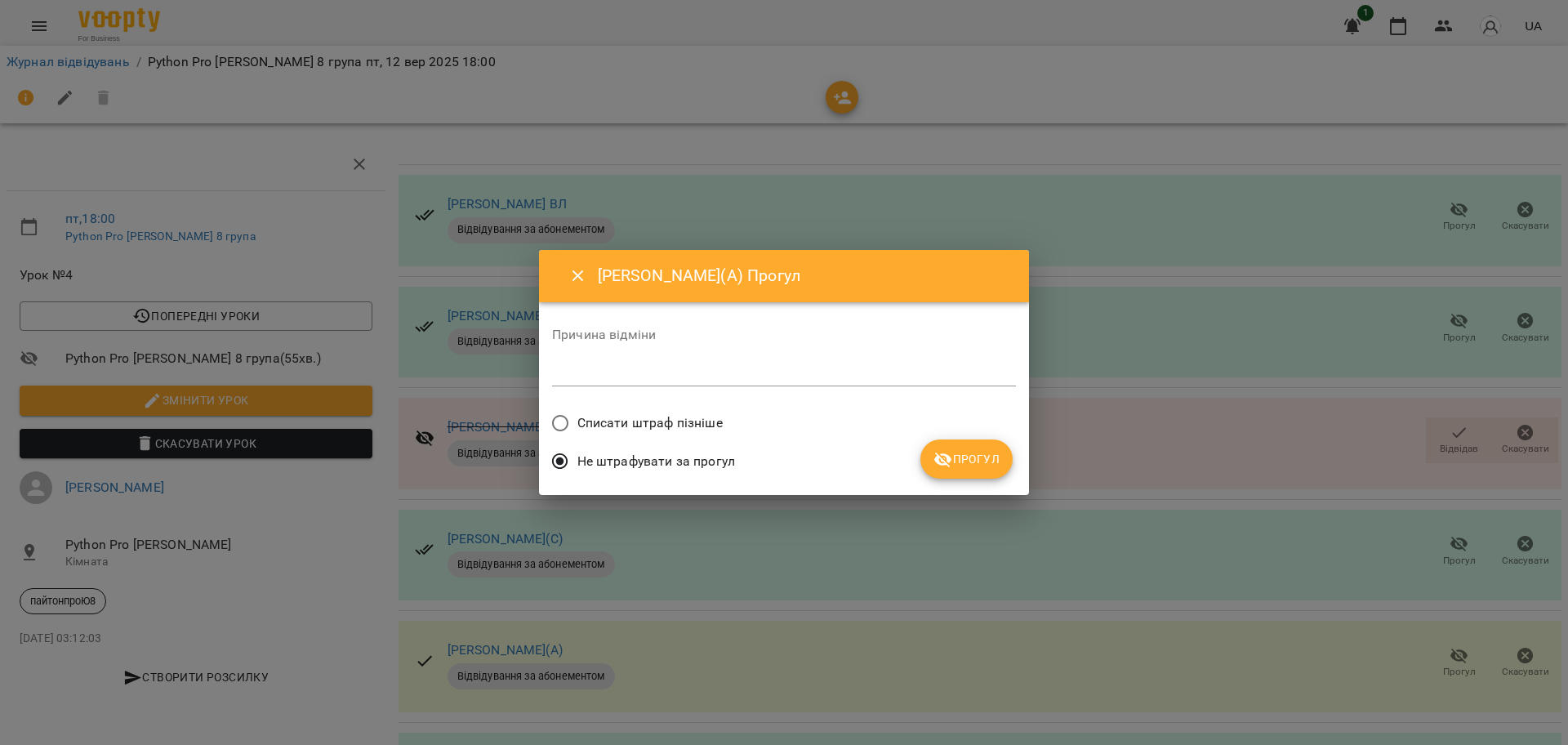
click at [600, 422] on span "Списати штраф пізніше" at bounding box center [650, 423] width 145 height 19
click at [940, 463] on icon "submit" at bounding box center [942, 460] width 18 height 15
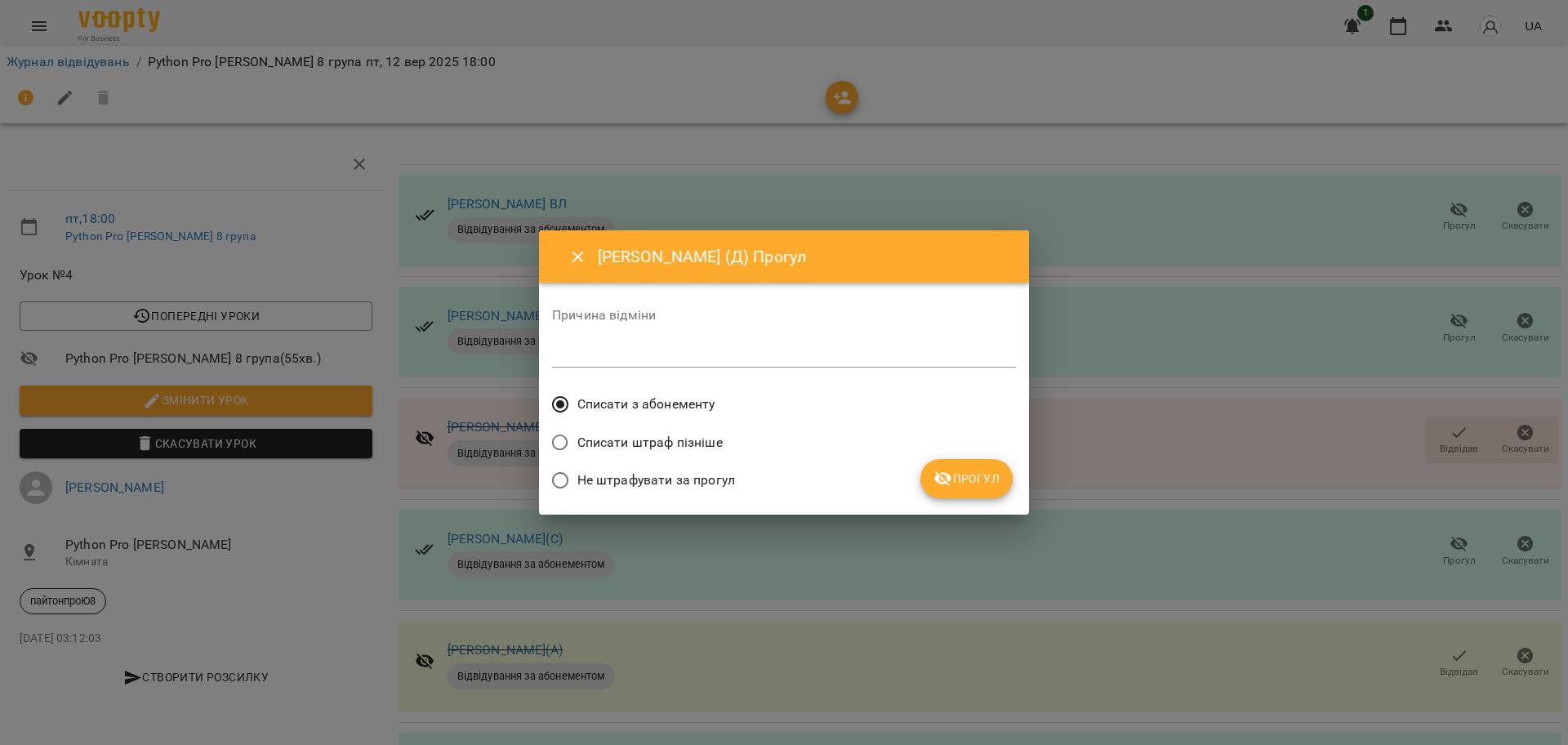
click at [991, 460] on button "Прогул" at bounding box center [966, 478] width 92 height 39
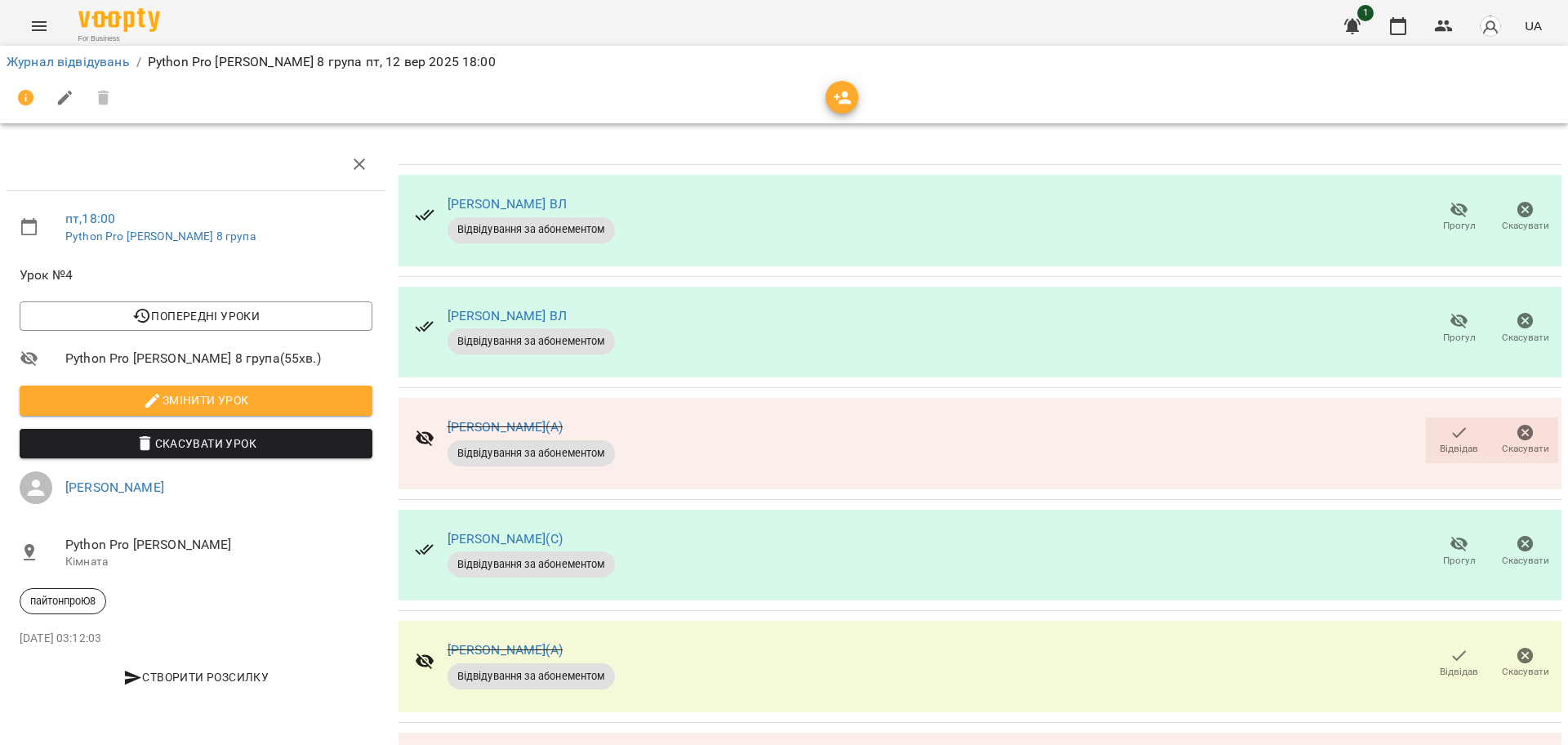
scroll to position [347, 0]
click at [1450, 646] on icon "button" at bounding box center [1459, 655] width 19 height 19
